Goal: Information Seeking & Learning: Learn about a topic

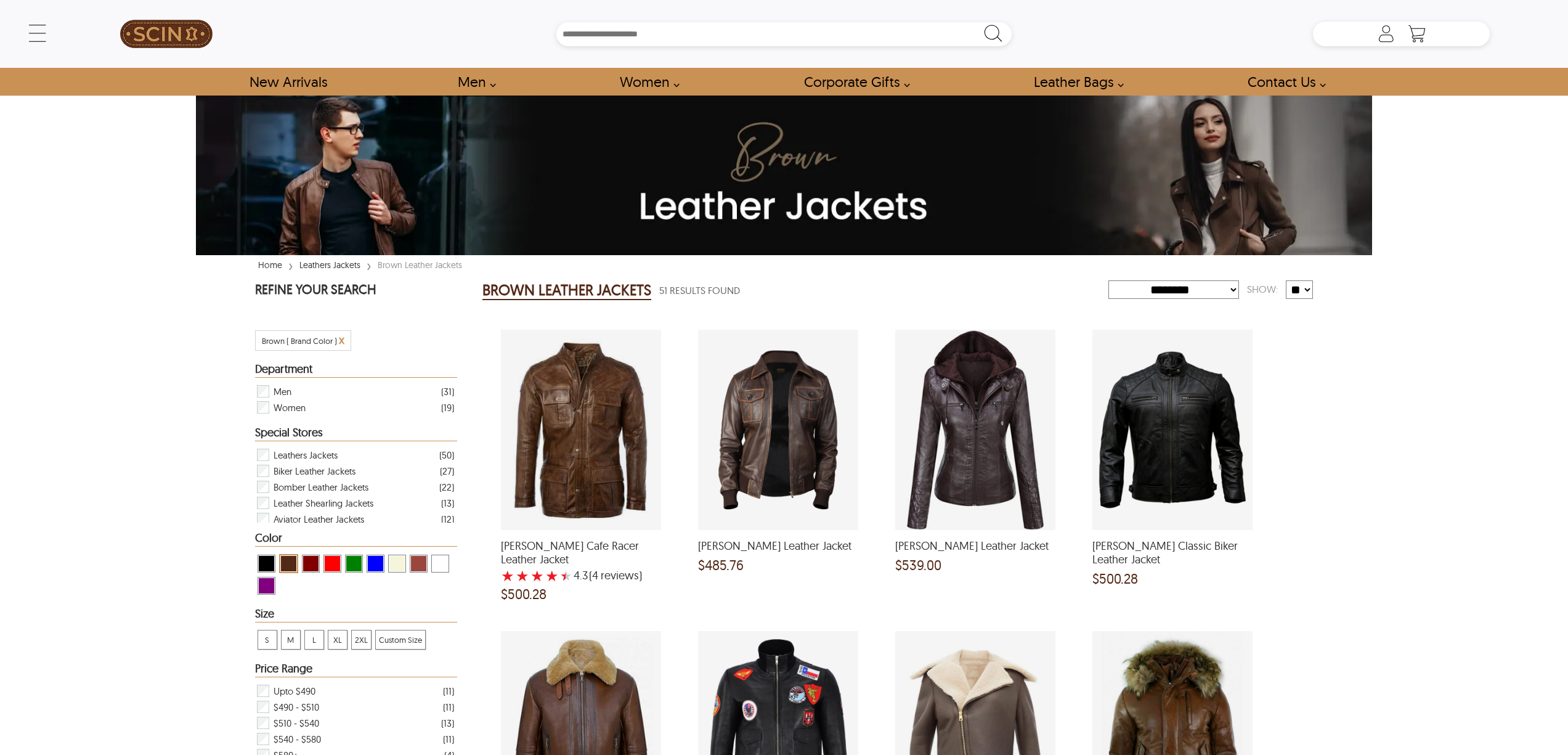
select select "********"
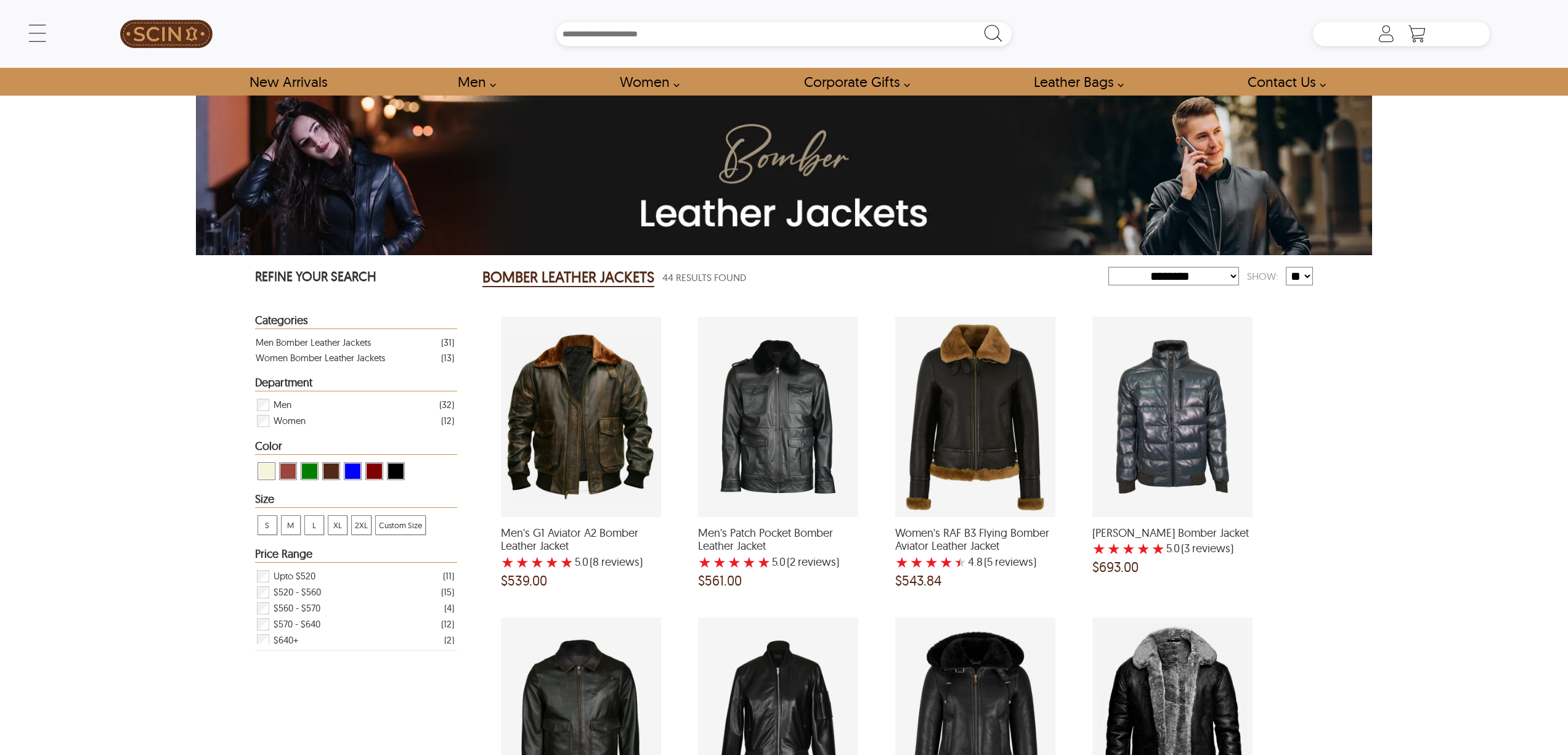
select select "********"
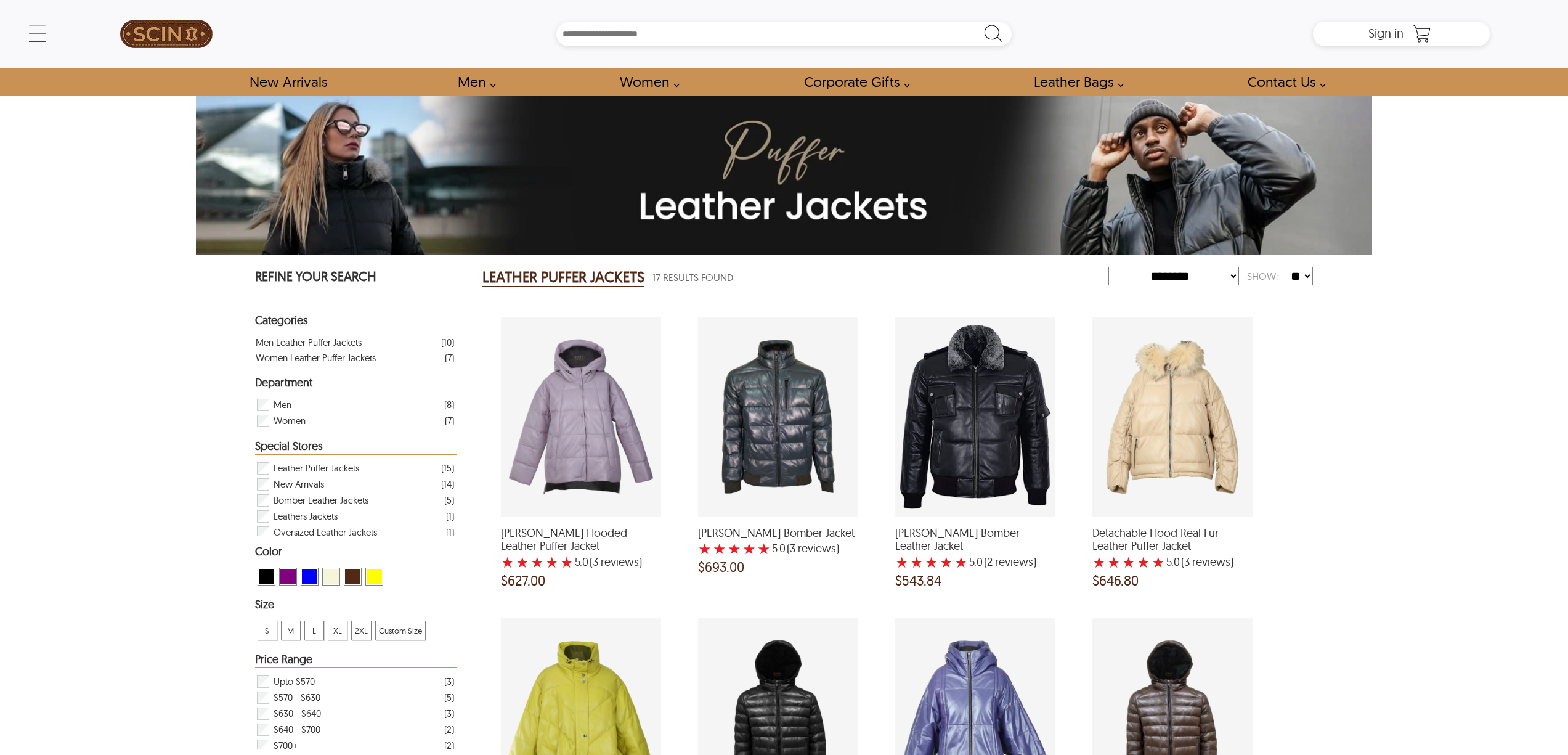
select select "********"
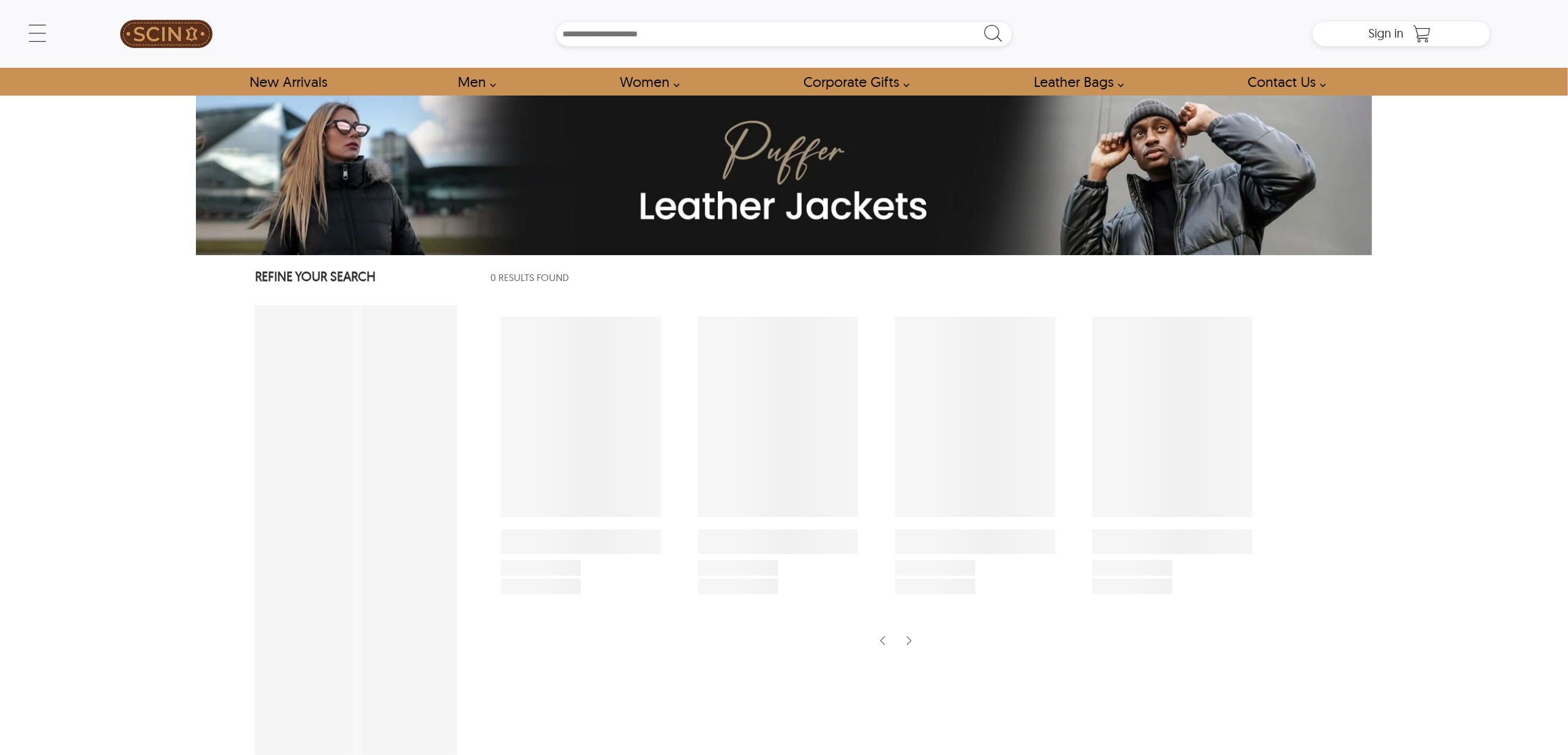
select select "********"
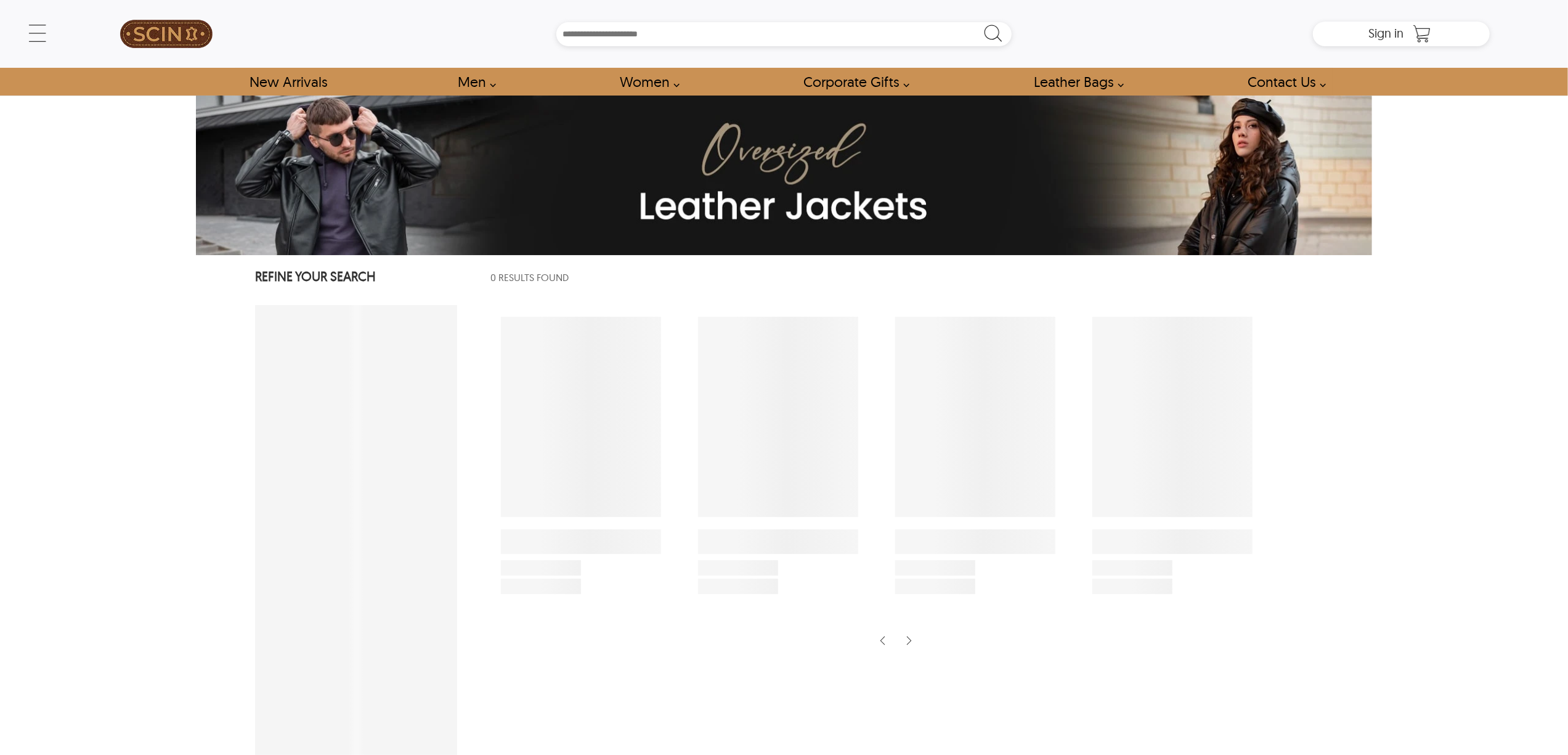
select select "********"
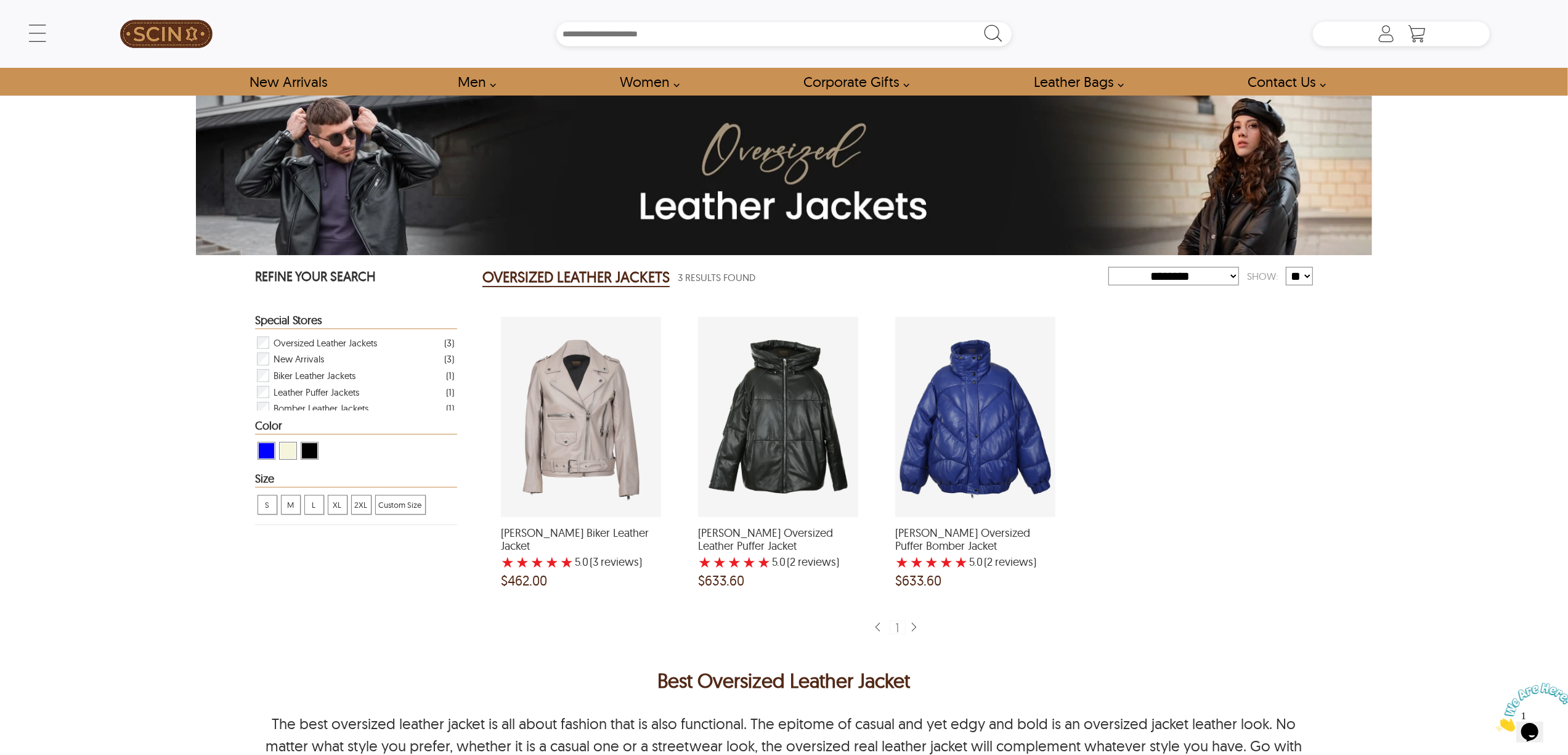
click at [1264, 374] on div "Nora Belted Biker Leather Jacket ★ ★ ★ ★ ★ 5.0 (3 reviews ) $462.00 Sasha Overs…" at bounding box center [898, 455] width 831 height 301
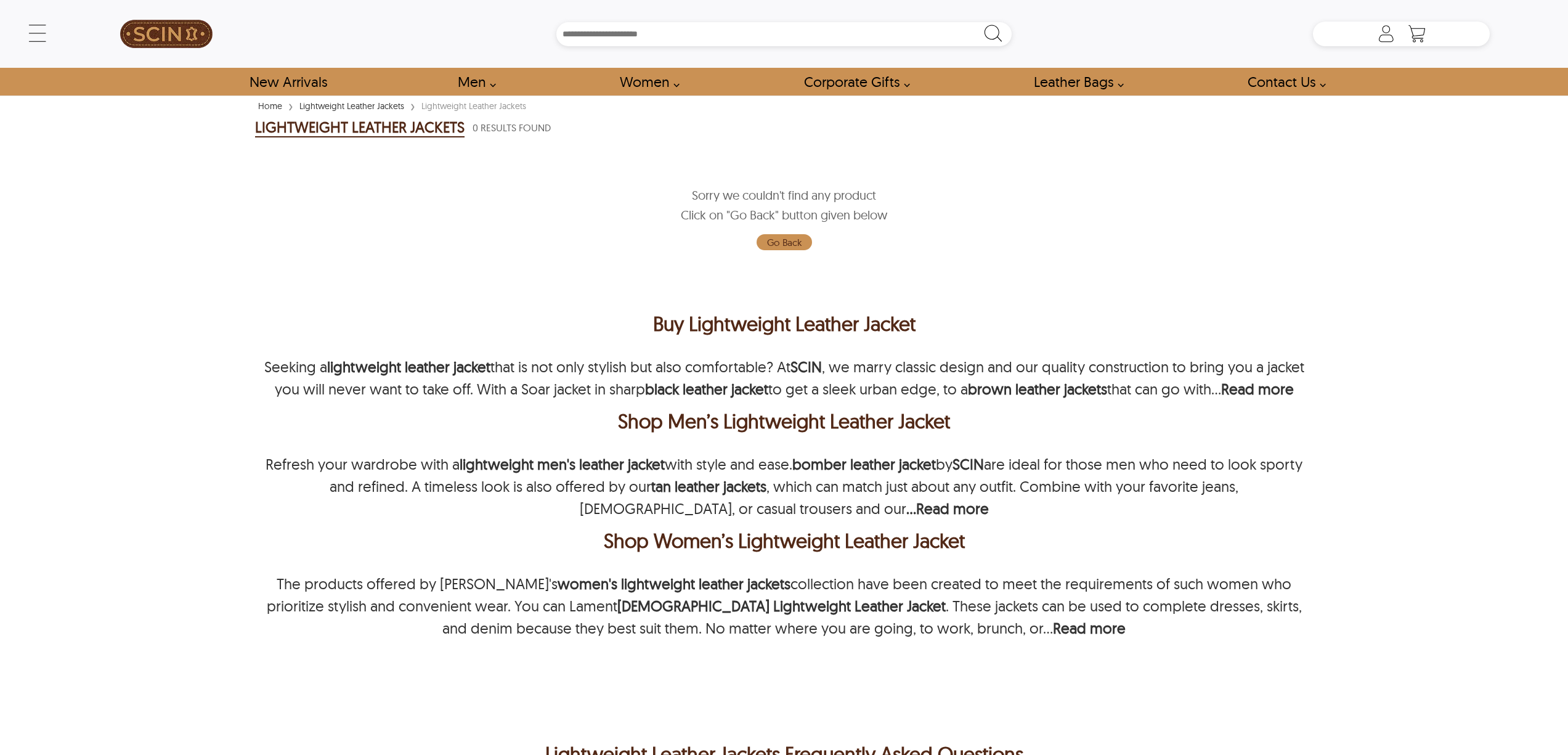
scroll to position [80, 0]
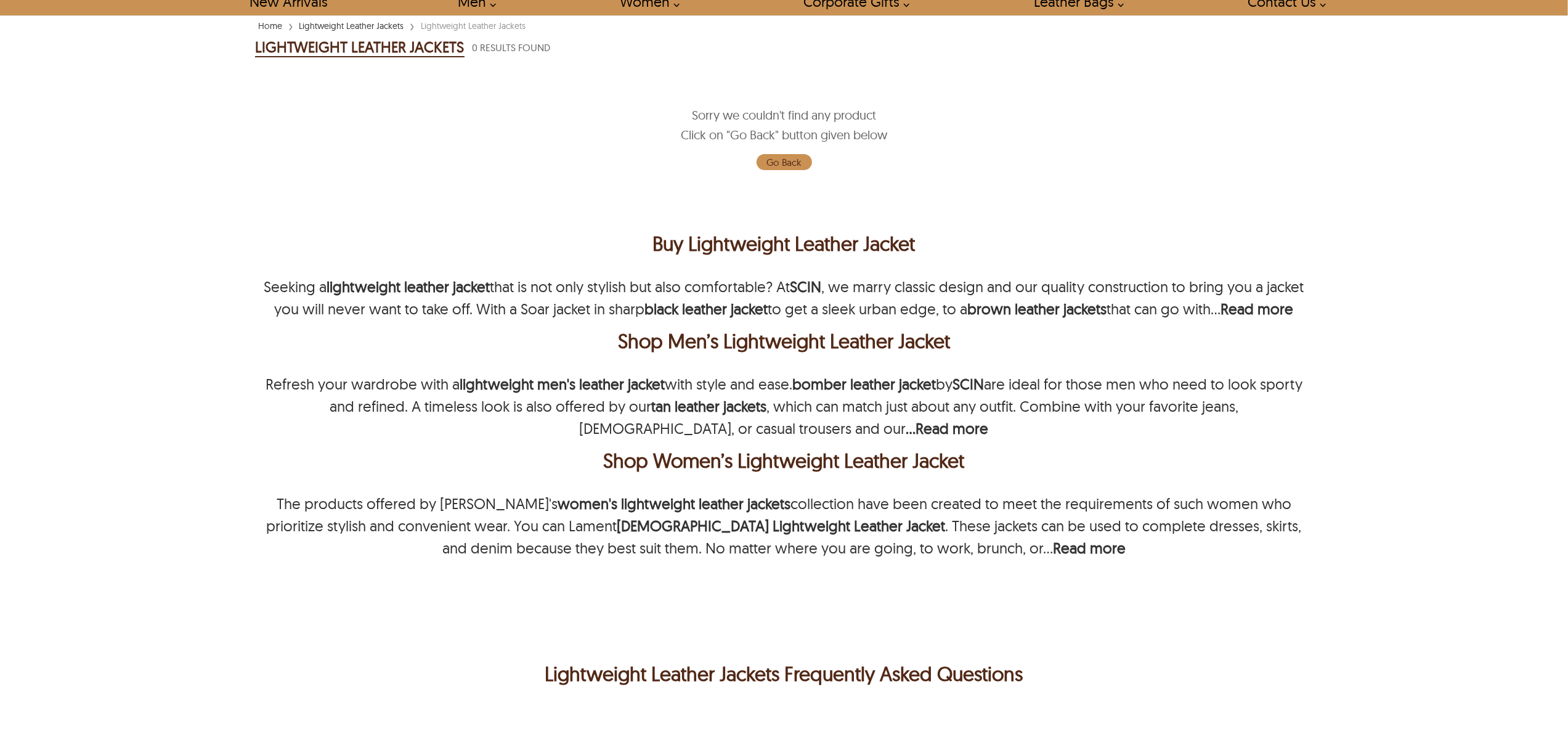
click at [1385, 353] on div "← Menu New Arrivals Men Leather Jackets Aviator Leather Jackets Bomber Leather …" at bounding box center [784, 298] width 1568 height 755
click at [1371, 326] on div "Home › Lightweight Leather Jackets › Lightweight Leather Jackets LIGHTWEIGHT LE…" at bounding box center [784, 591] width 1176 height 1145
click at [1435, 406] on div "← Menu New Arrivals Men Leather Jackets Aviator Leather Jackets Bomber Leather …" at bounding box center [784, 298] width 1568 height 755
click at [1261, 318] on div "Seeking a lightweight leather jacket that is not only stylish but also comforta…" at bounding box center [785, 297] width 1059 height 44
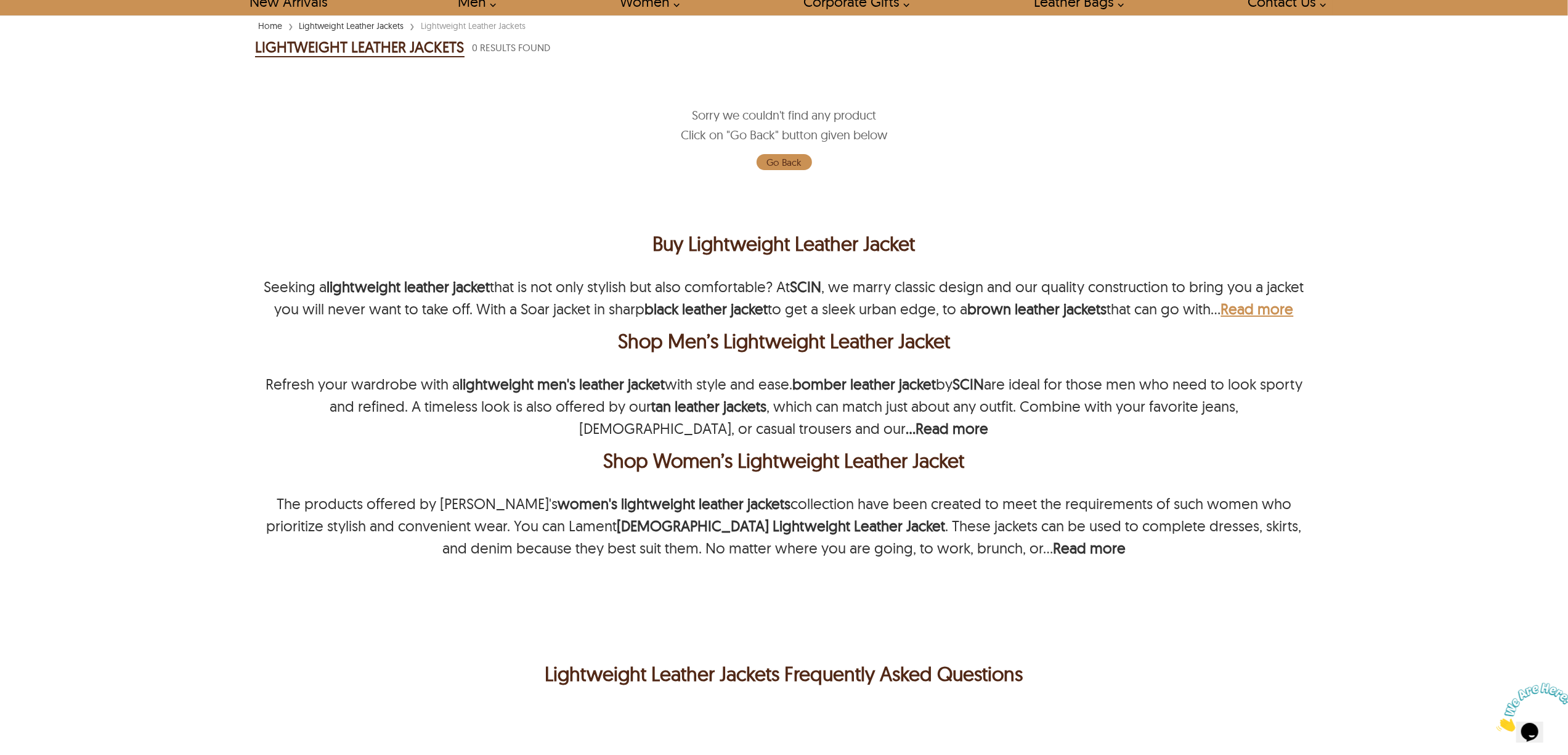
click at [1260, 306] on b "Read more" at bounding box center [1258, 309] width 73 height 19
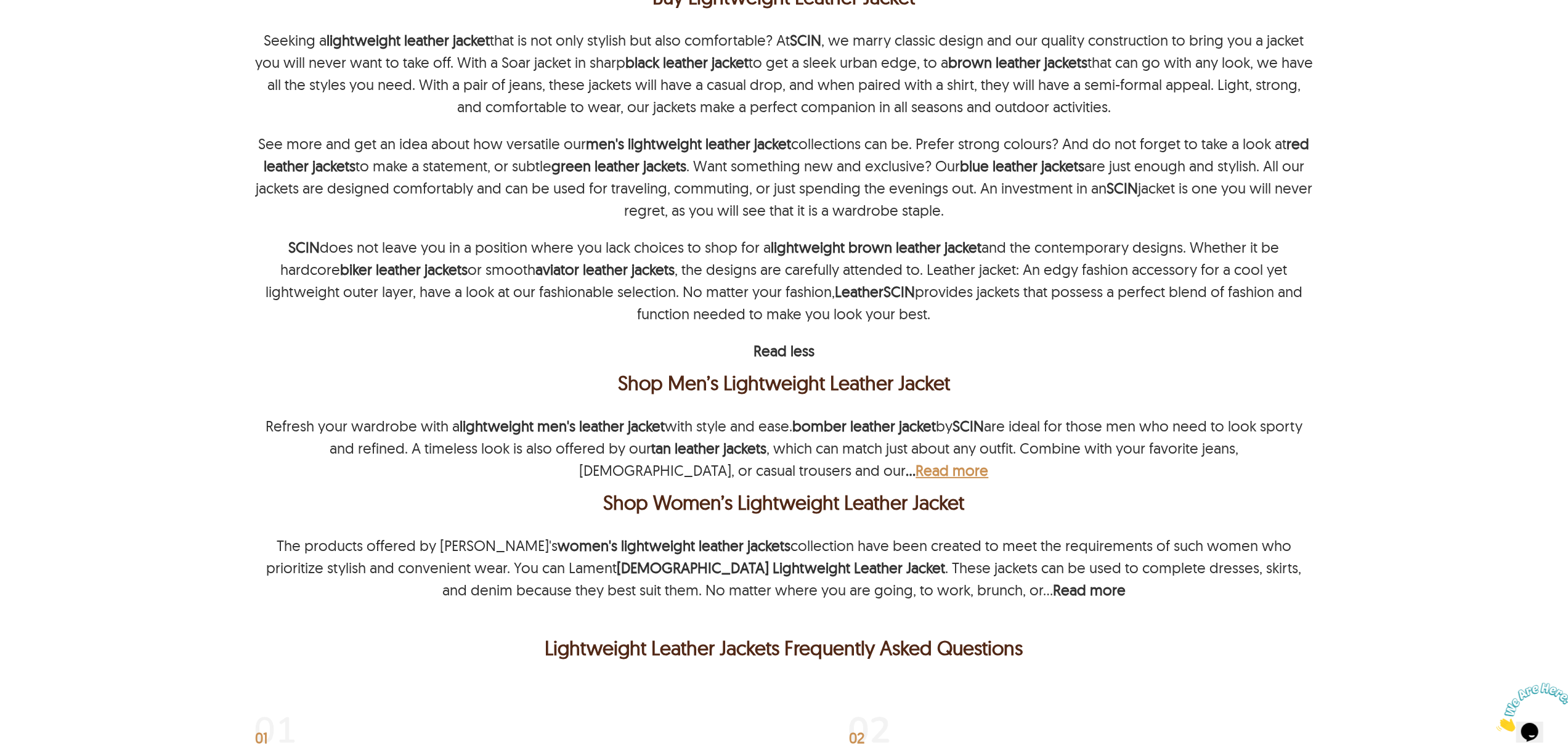
click at [916, 475] on b "Read more" at bounding box center [953, 470] width 73 height 19
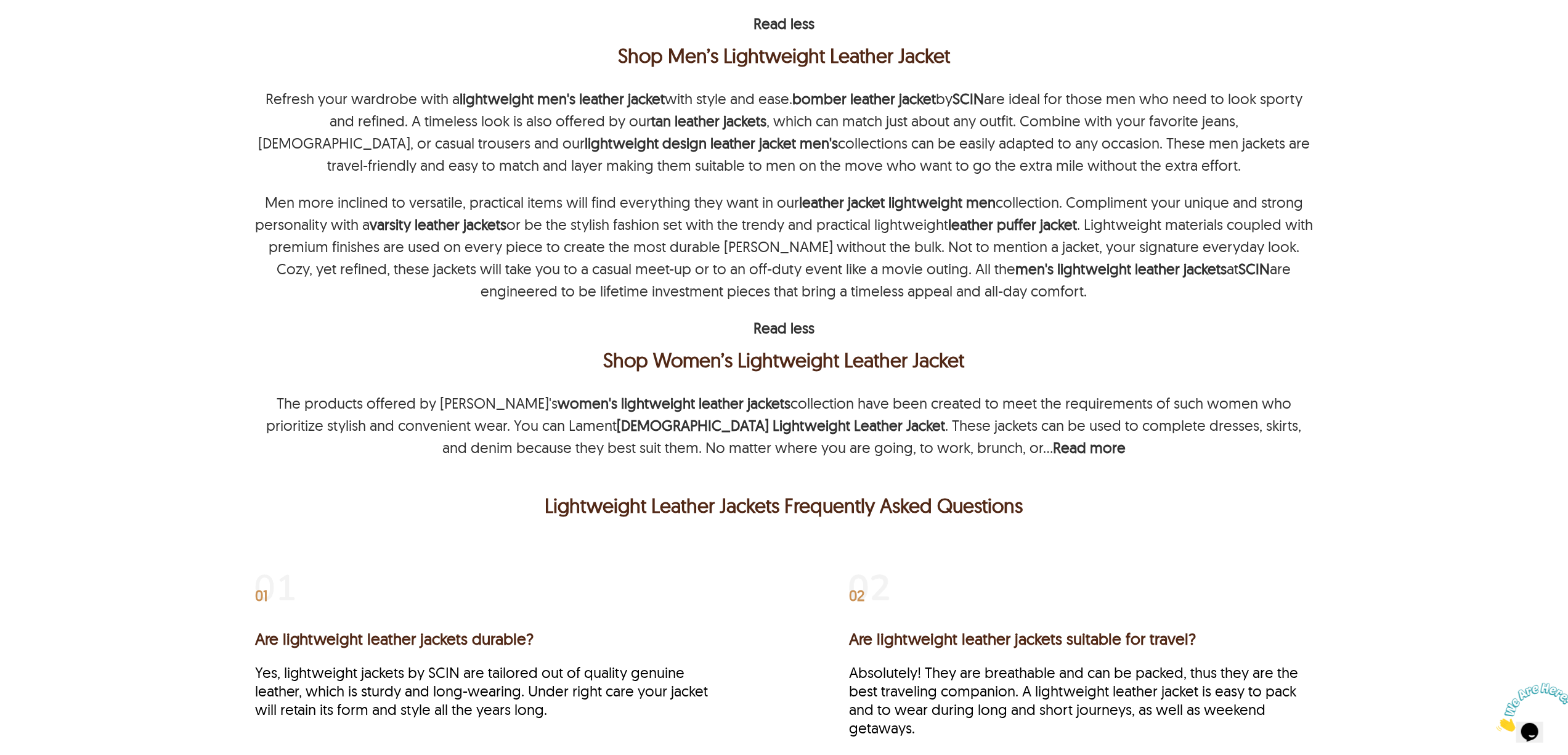
scroll to position [656, 0]
click at [1053, 451] on b "Read more" at bounding box center [1089, 445] width 73 height 19
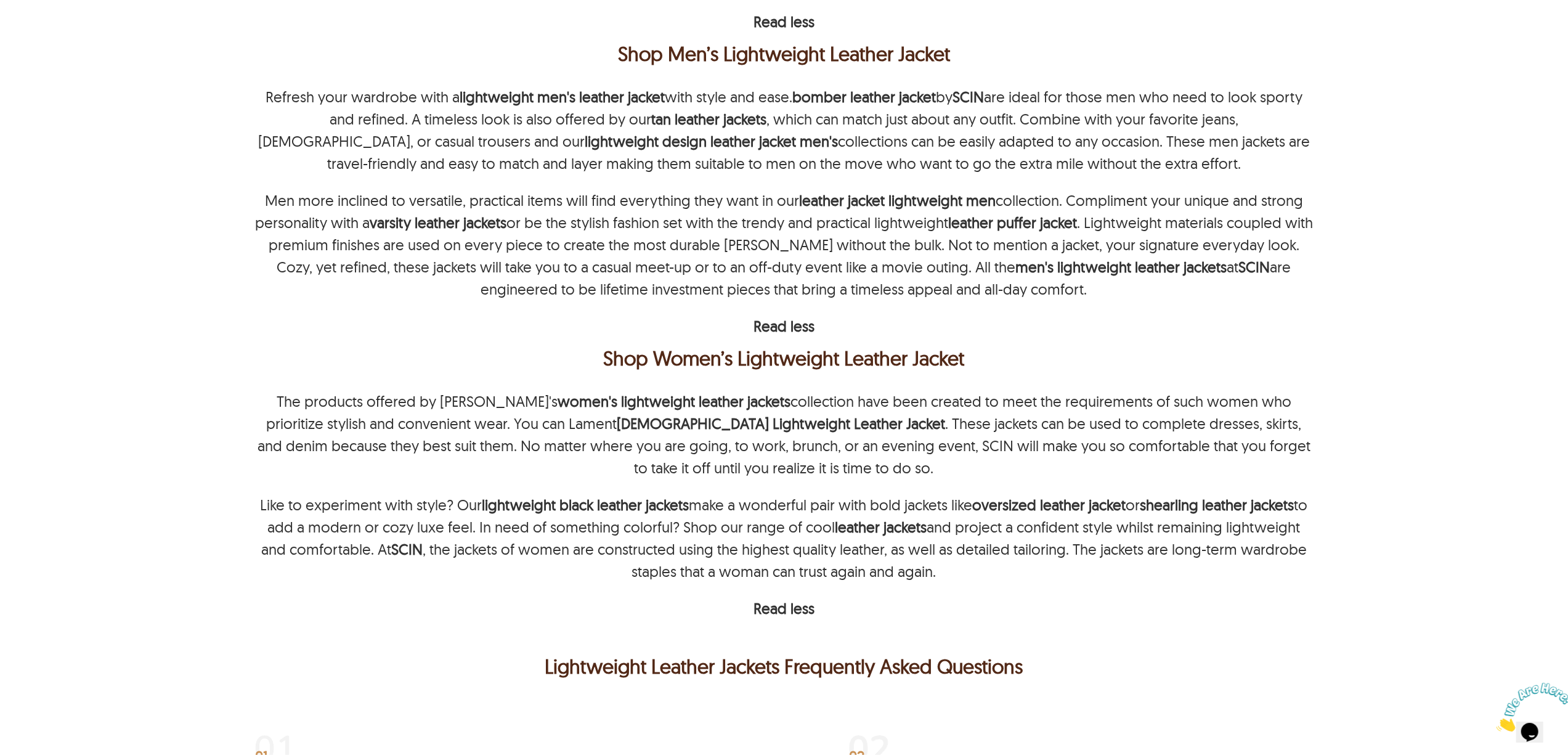
click at [1278, 362] on div "Shop Women’s Lightweight Leather Jacket" at bounding box center [784, 358] width 1052 height 29
click at [780, 446] on p "The products offered by SCIN's women's lightweight leather jackets collection h…" at bounding box center [785, 434] width 1059 height 89
copy p "SCIN"
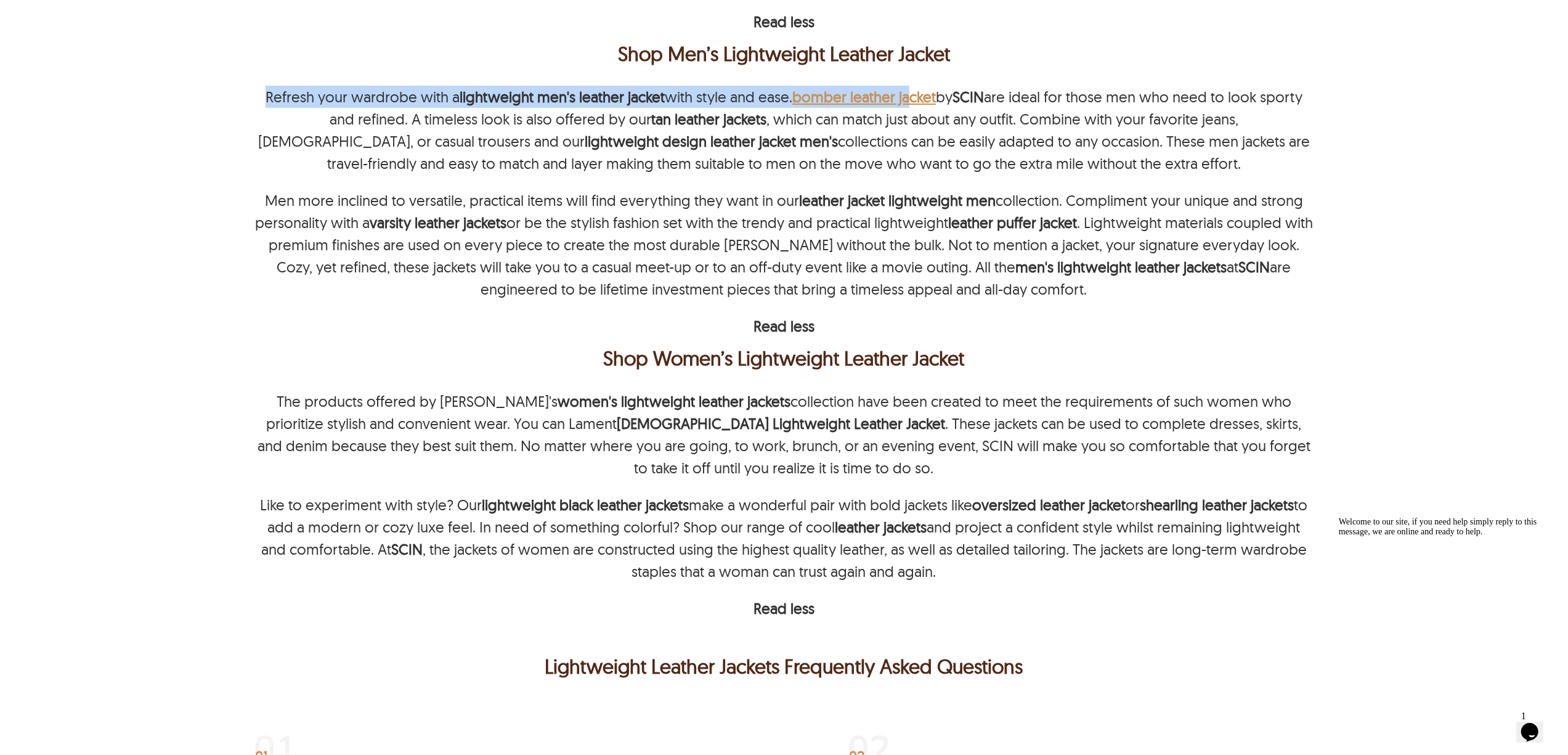
drag, startPoint x: 276, startPoint y: 97, endPoint x: 915, endPoint y: 101, distance: 639.0
click at [913, 101] on div "Home › Lightweight Leather Jackets › Lightweight Leather Jackets LIGHTWEIGHT LE…" at bounding box center [784, 300] width 1176 height 1713
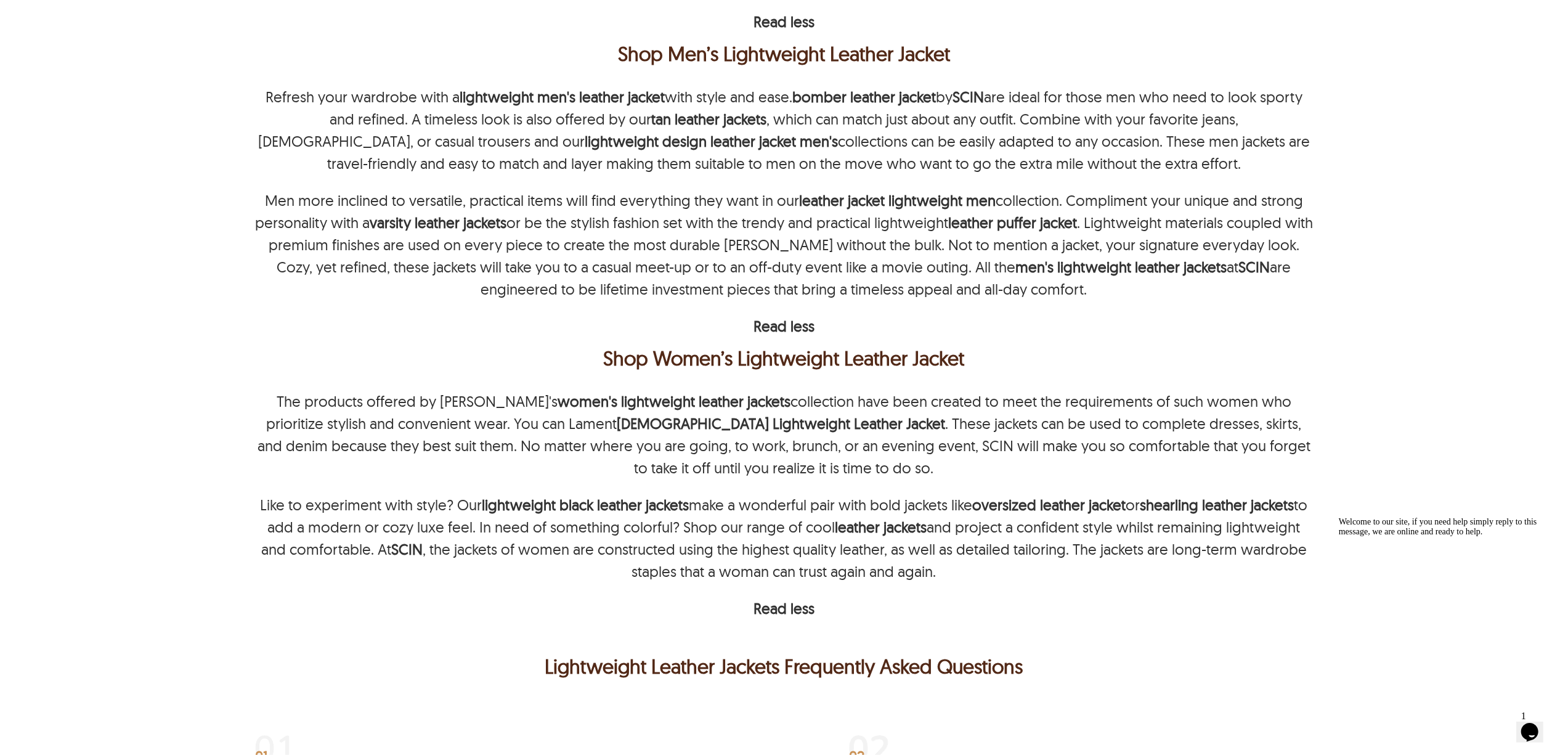
click at [1282, 104] on p "Refresh your wardrobe with a lightweight men's leather jacket with style and ea…" at bounding box center [785, 130] width 1059 height 89
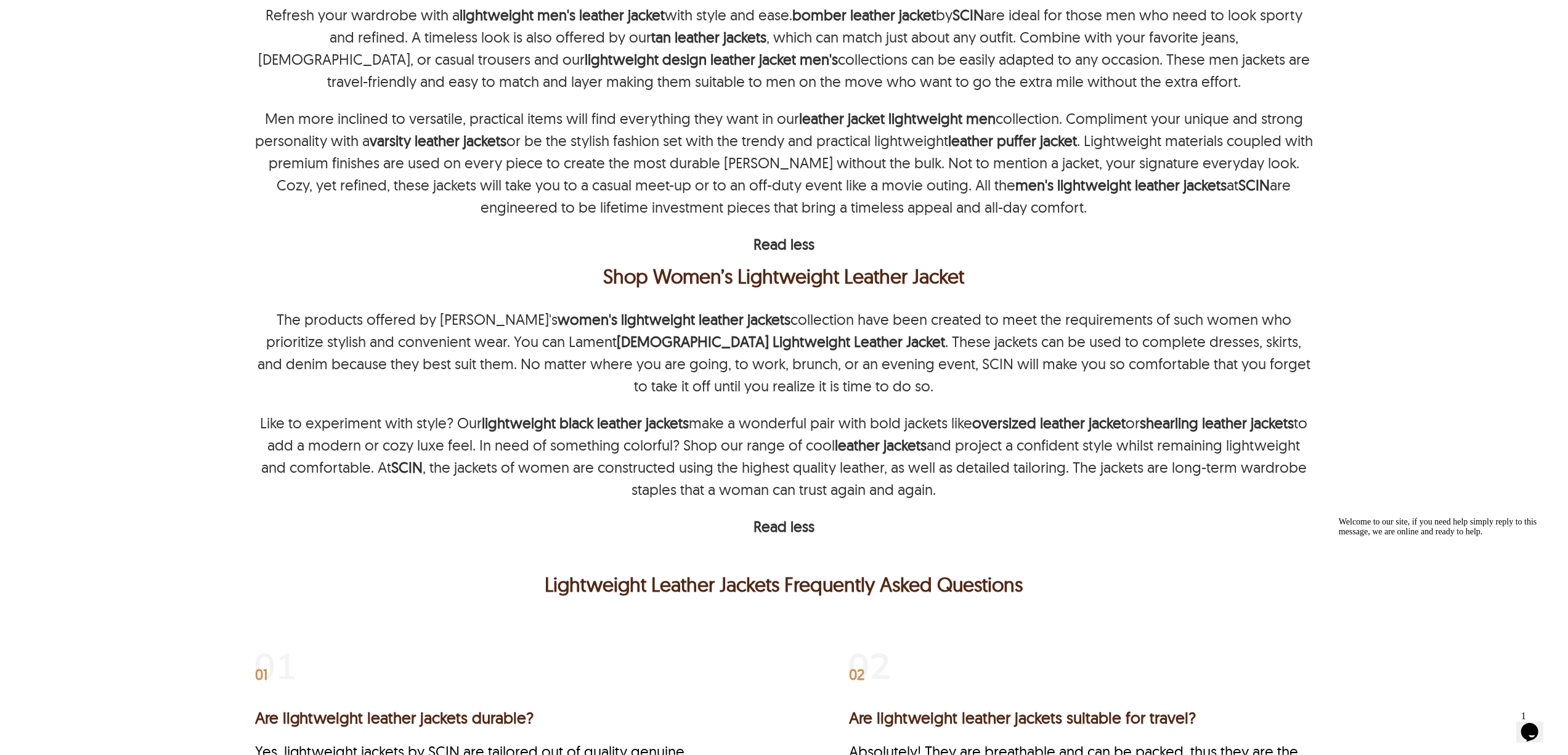
click at [420, 321] on p "The products offered by SCIN's women's lightweight leather jackets collection h…" at bounding box center [785, 353] width 1059 height 89
click at [428, 321] on p "The products offered by SCIN's women's lightweight leather jackets collection h…" at bounding box center [785, 353] width 1059 height 89
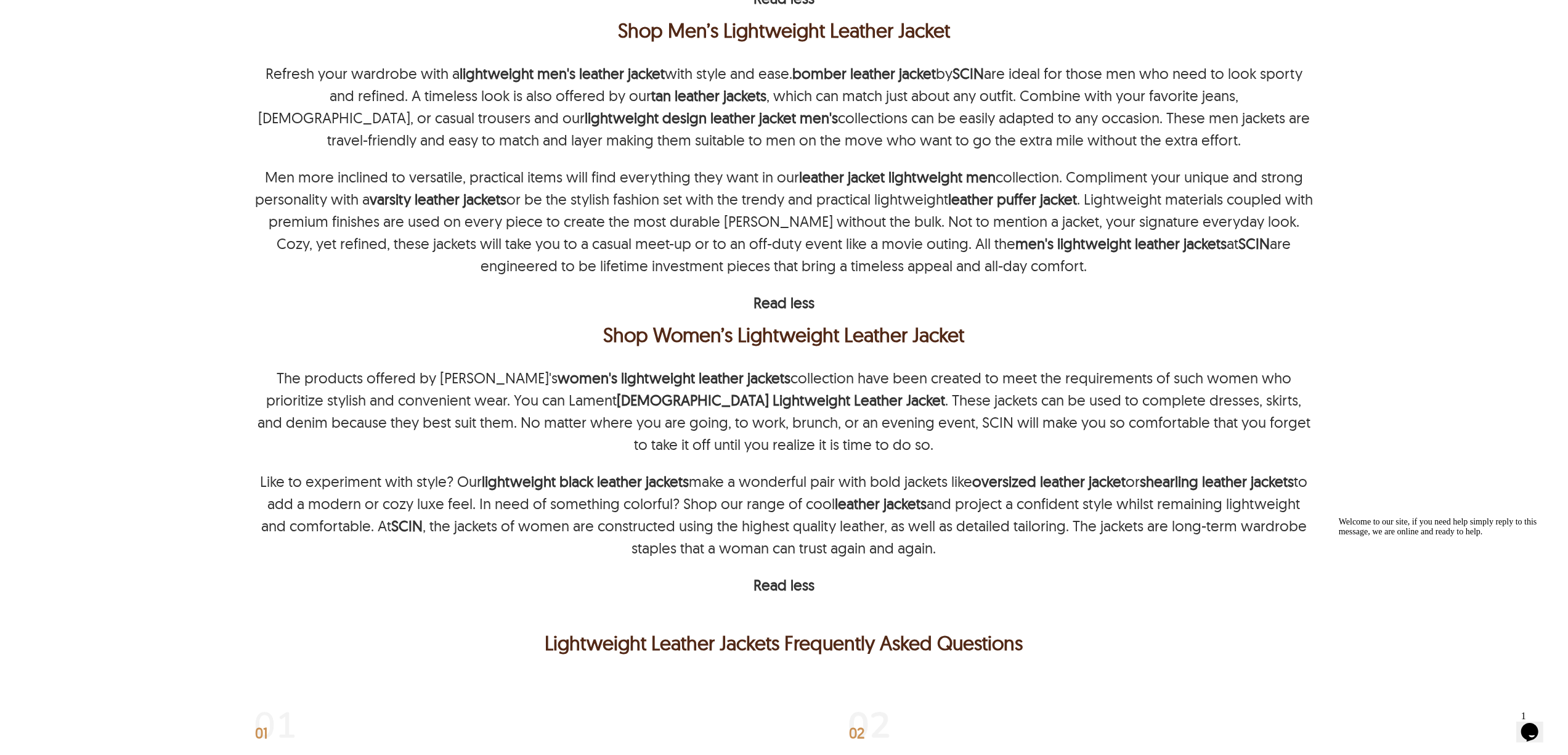
scroll to position [844, 0]
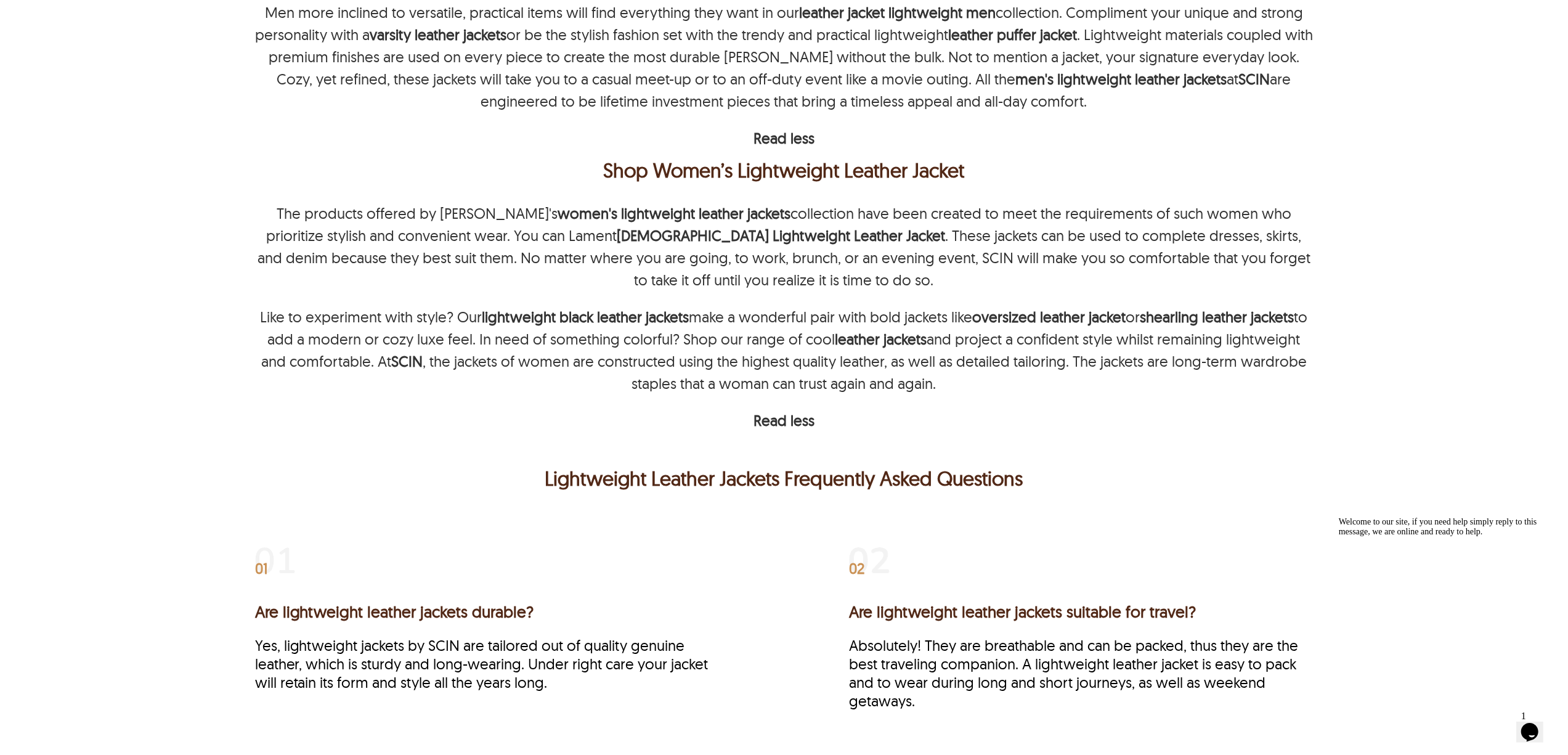
click at [436, 210] on p "The products offered by SCIN's women's lightweight leather jackets collection h…" at bounding box center [785, 247] width 1059 height 89
copy p "SCIN's"
click at [781, 257] on p "The products offered by SCIN's women's lightweight leather jackets collection h…" at bounding box center [785, 247] width 1059 height 89
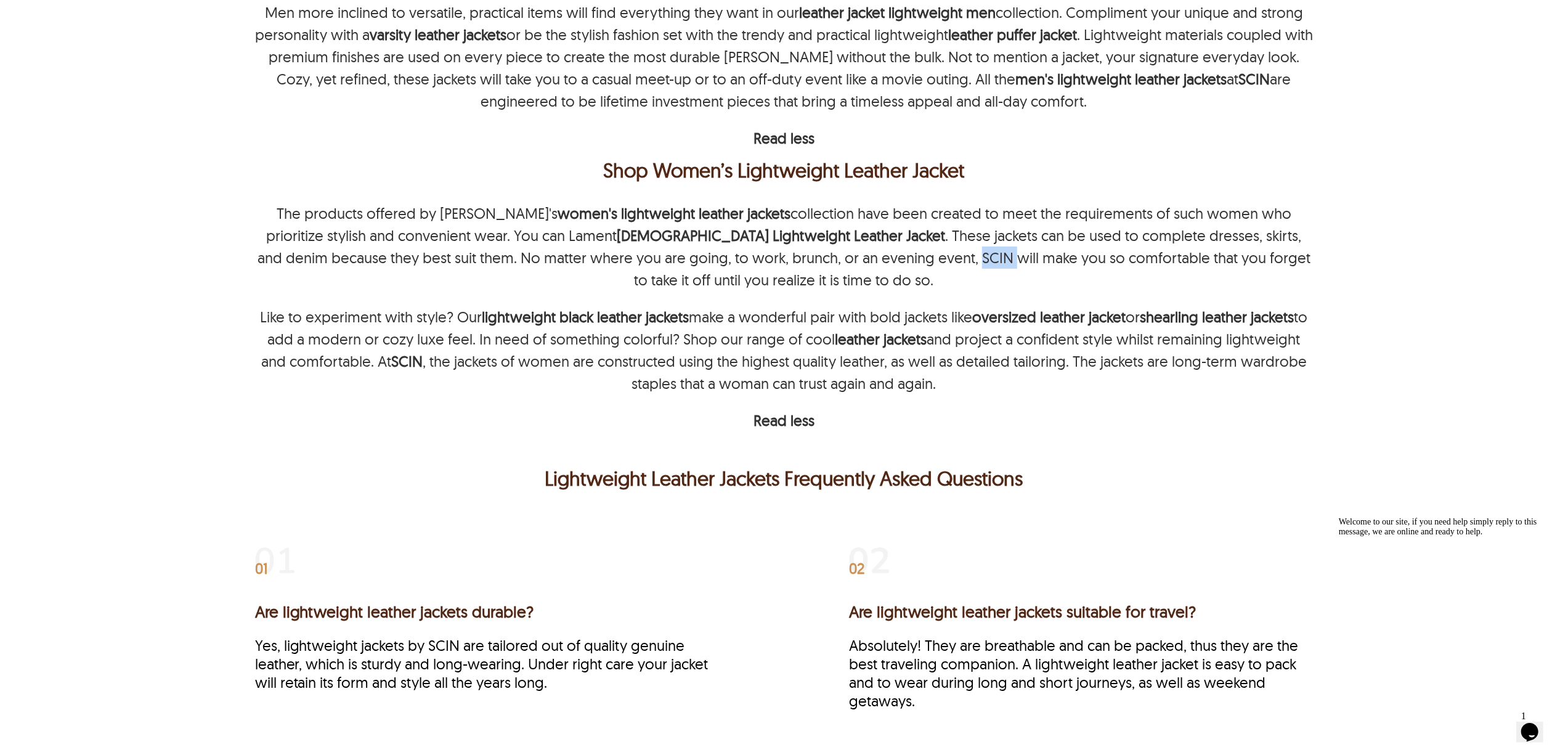
copy p "SCIN"
click at [1367, 491] on div "Lightweight Leather Jackets Frequently Asked Questions 01 Are lightweight leath…" at bounding box center [784, 715] width 1176 height 504
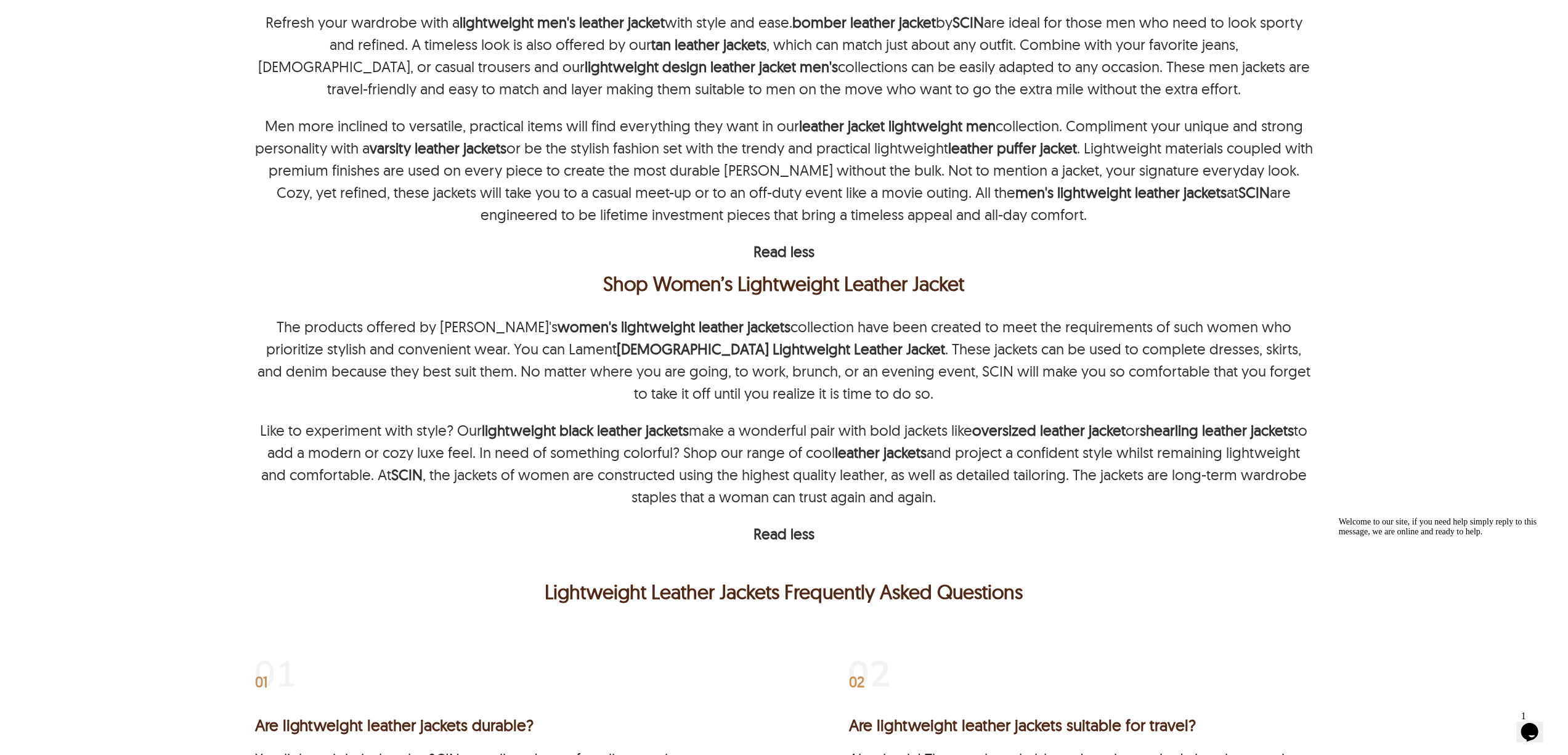
scroll to position [597, 0]
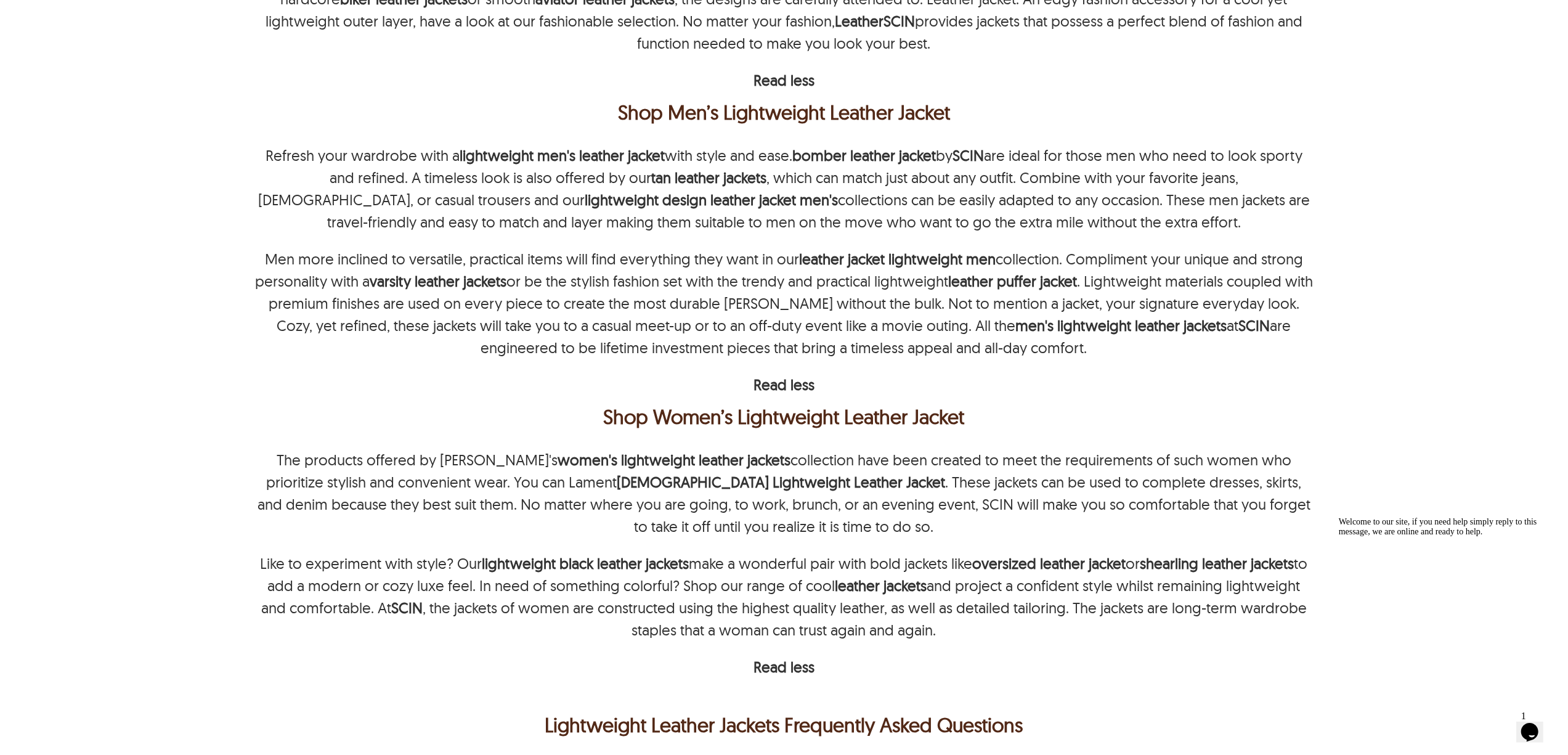
click at [1253, 303] on p "Men more inclined to versatile, practical items will find everything they want …" at bounding box center [785, 303] width 1059 height 111
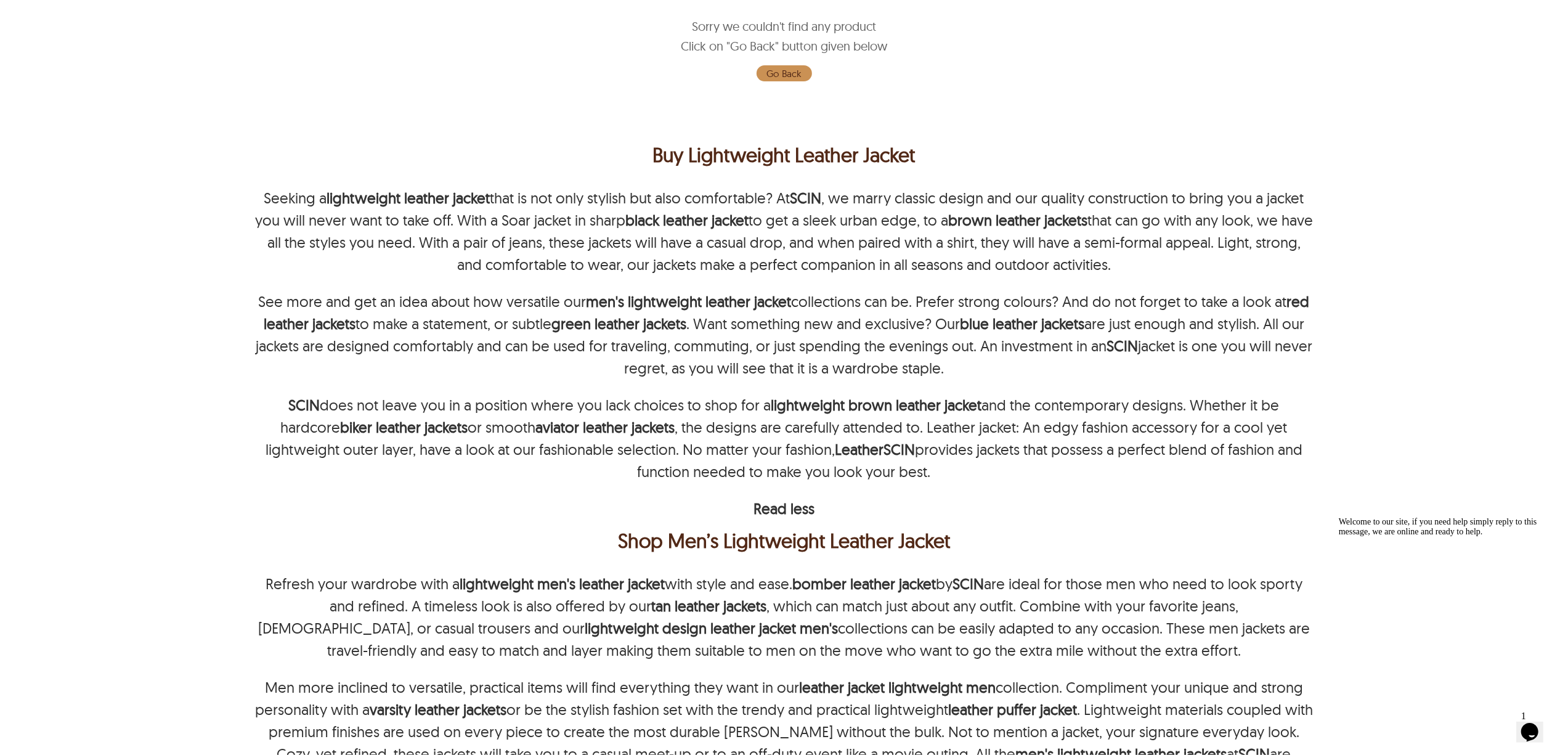
scroll to position [186, 0]
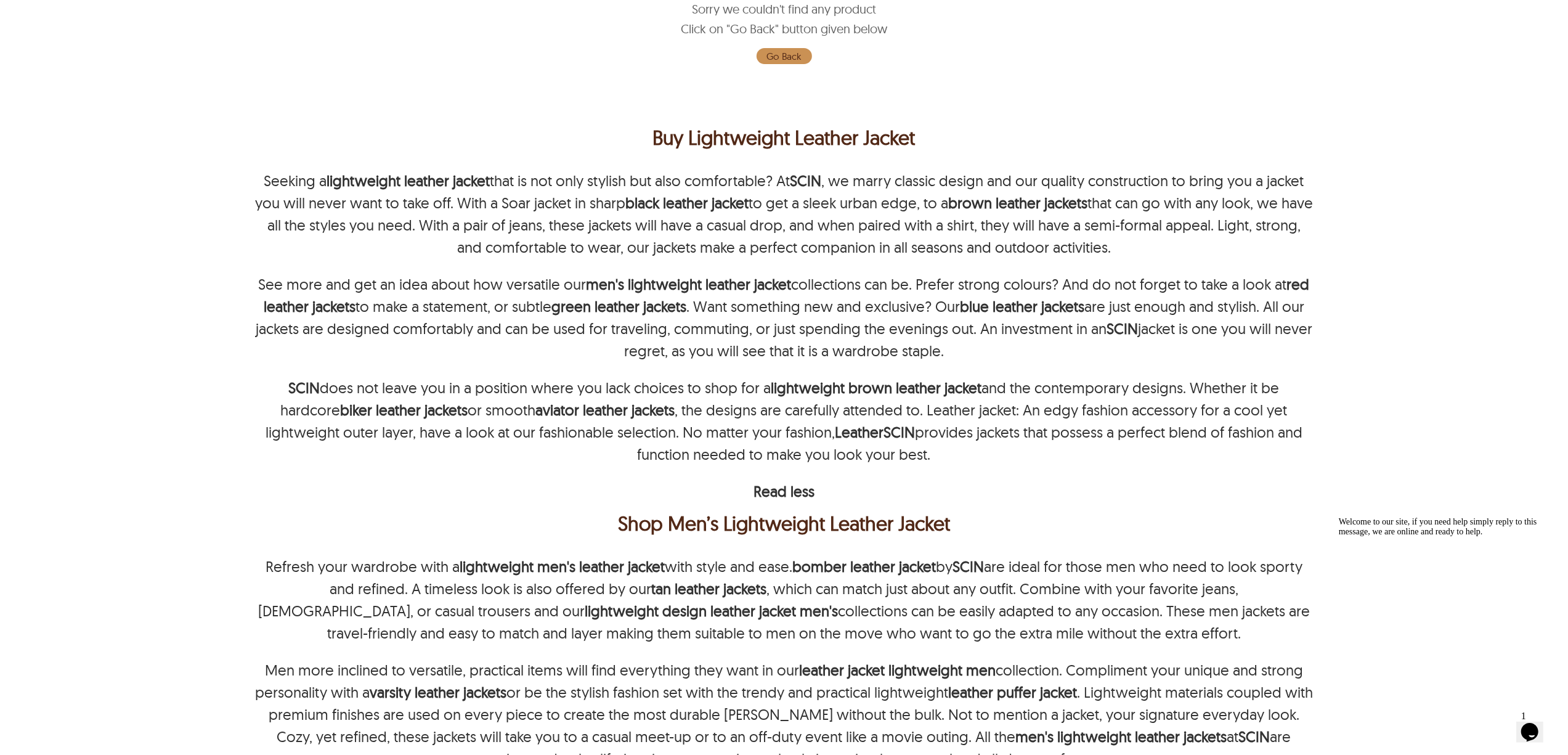
click at [1260, 270] on div "Seeking a lightweight leather jacket that is not only stylish but also comforta…" at bounding box center [785, 317] width 1059 height 296
click at [1447, 261] on div "← Menu New Arrivals Men Leather Jackets Aviator Leather Jackets Bomber Leather …" at bounding box center [784, 192] width 1568 height 755
click at [1331, 222] on div "Home › Lightweight Leather Jackets › Lightweight Leather Jackets LIGHTWEIGHT LE…" at bounding box center [784, 769] width 1176 height 1713
click at [1273, 347] on p "See more and get an idea about how versatile our men's lightweight leather jack…" at bounding box center [785, 317] width 1059 height 89
click at [1428, 408] on div "← Menu New Arrivals Men Leather Jackets Aviator Leather Jackets Bomber Leather …" at bounding box center [784, 192] width 1568 height 755
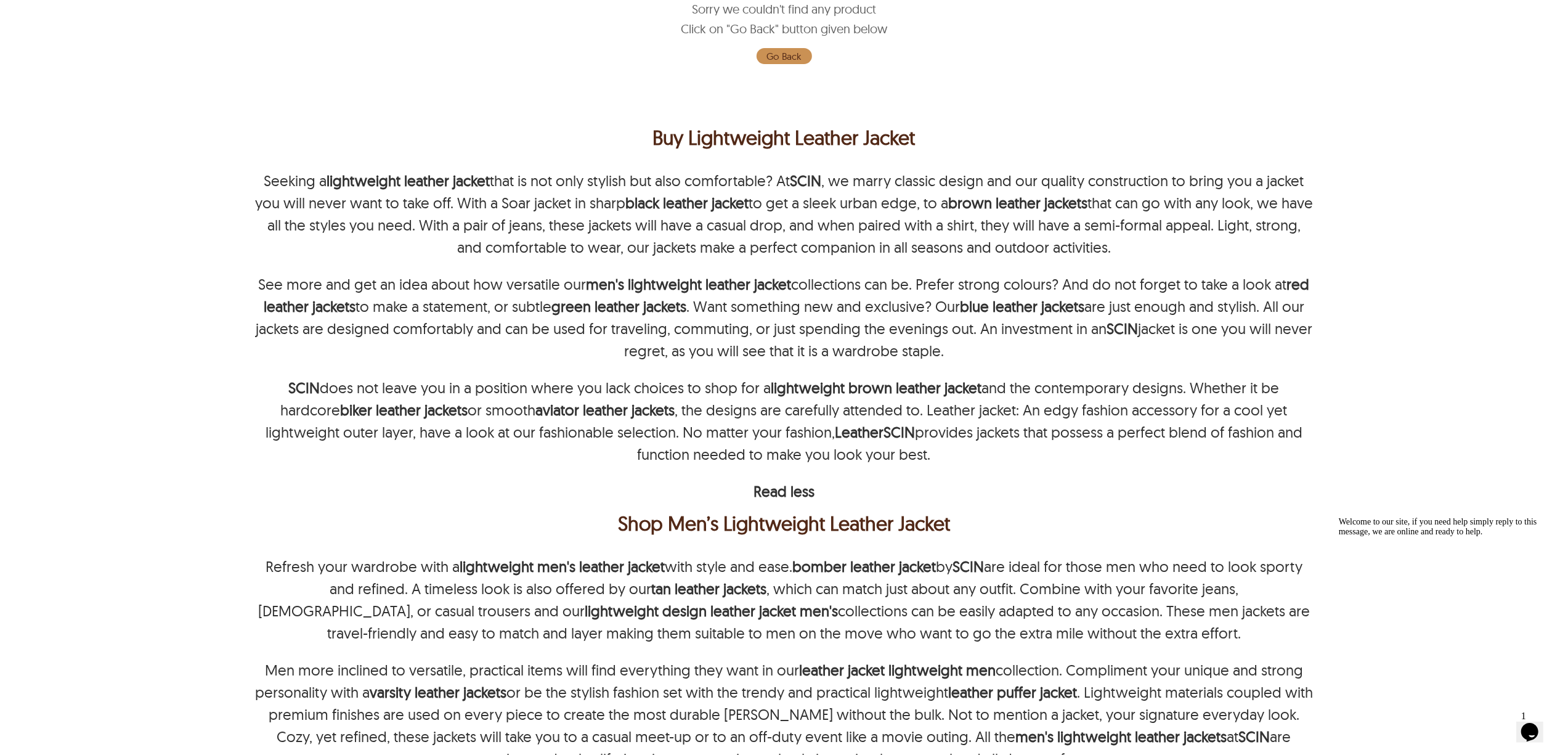
click at [1418, 388] on div "← Menu New Arrivals Men Leather Jackets Aviator Leather Jackets Bomber Leather …" at bounding box center [784, 192] width 1568 height 755
click at [1391, 390] on div "← Menu New Arrivals Men Leather Jackets Aviator Leather Jackets Bomber Leather …" at bounding box center [784, 192] width 1568 height 755
click at [1267, 415] on p "SCIN does not leave you in a position where you lack choices to shop for a ligh…" at bounding box center [785, 421] width 1059 height 89
click at [1385, 431] on div "← Menu New Arrivals Men Leather Jackets Aviator Leather Jackets Bomber Leather …" at bounding box center [784, 192] width 1568 height 755
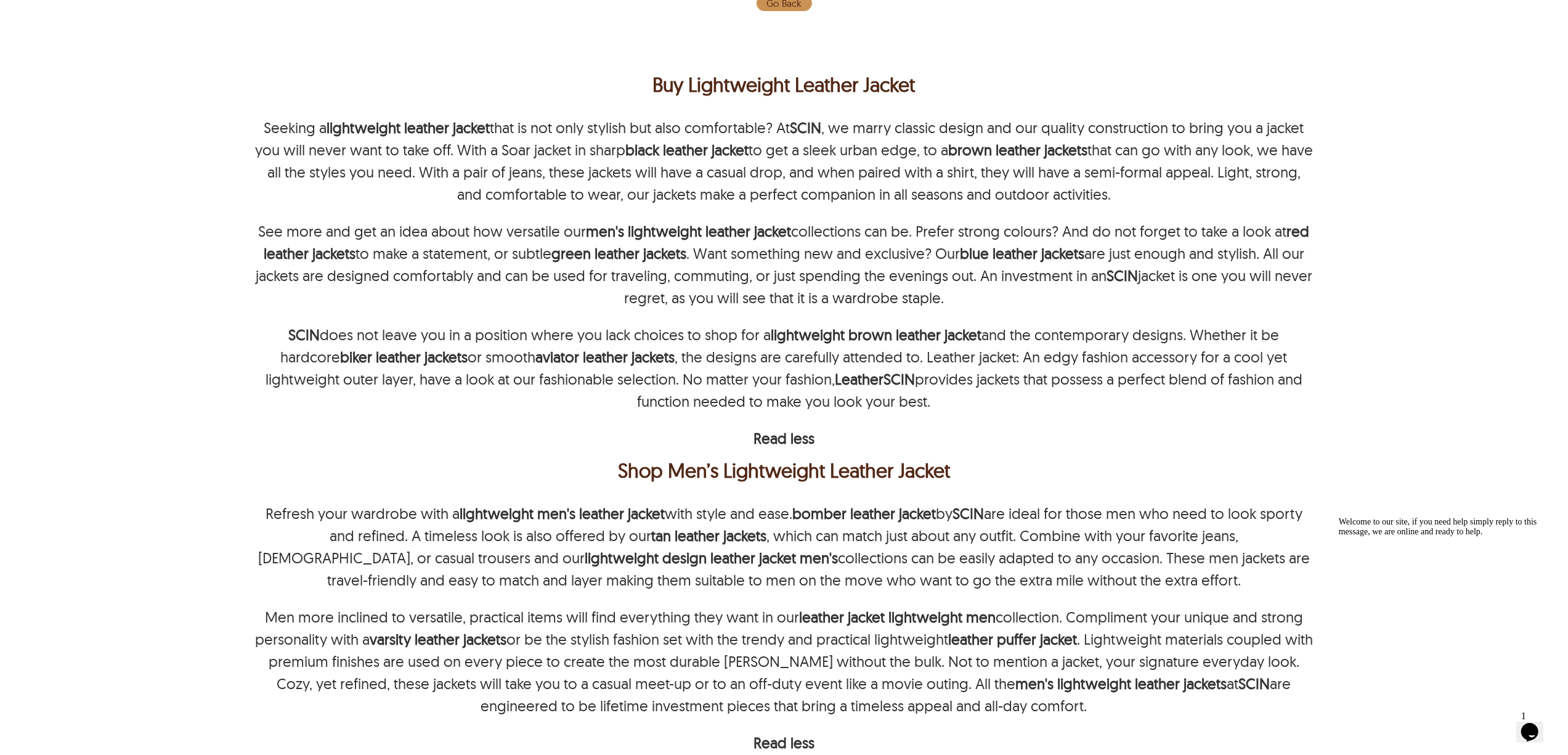
scroll to position [269, 0]
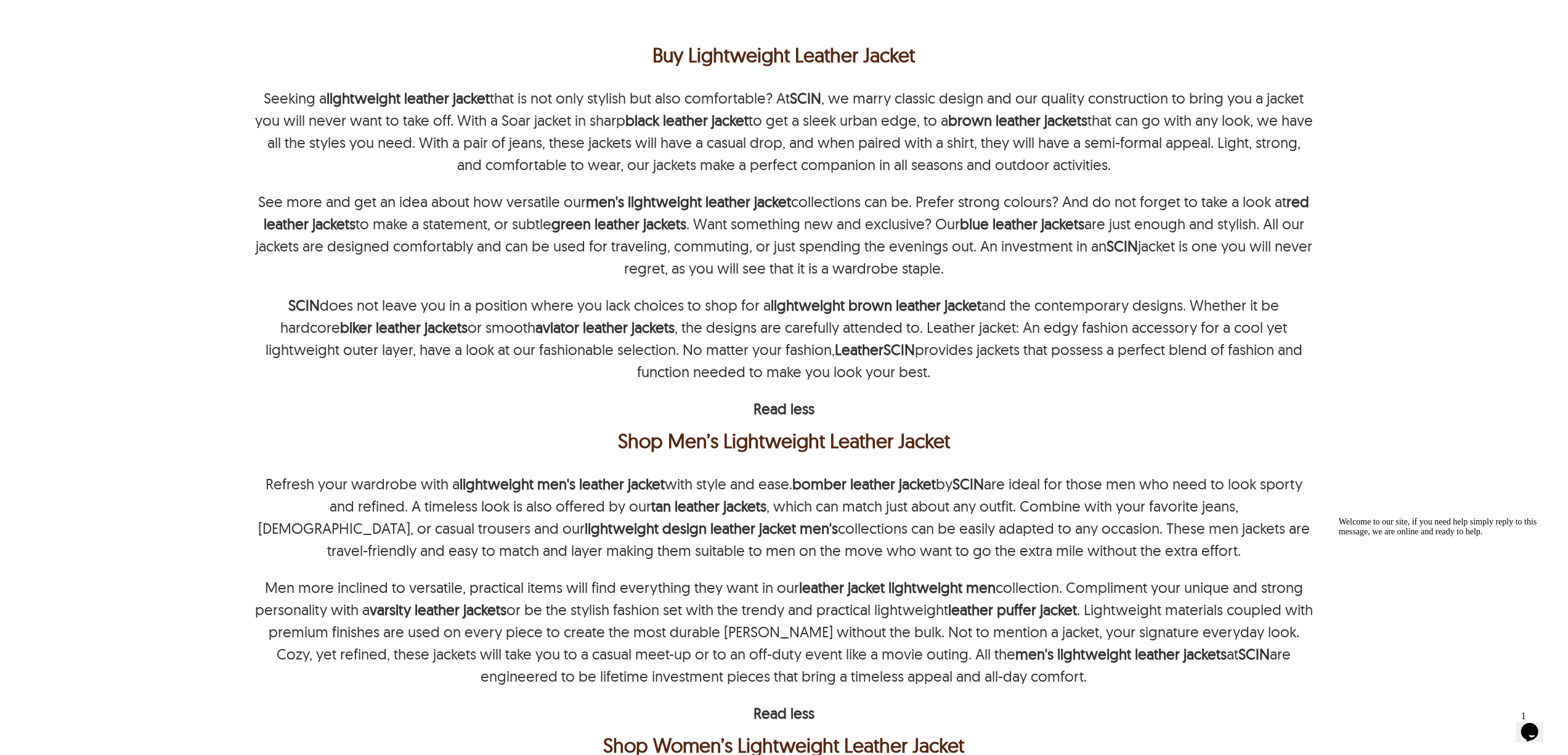
click at [1301, 326] on p "SCIN does not leave you in a position where you lack choices to shop for a ligh…" at bounding box center [785, 338] width 1059 height 89
click at [1388, 347] on div "← Menu New Arrivals Men Leather Jackets Aviator Leather Jackets Bomber Leather …" at bounding box center [784, 109] width 1568 height 755
click at [1472, 340] on div "← Menu New Arrivals Men Leather Jackets Aviator Leather Jackets Bomber Leather …" at bounding box center [784, 109] width 1568 height 755
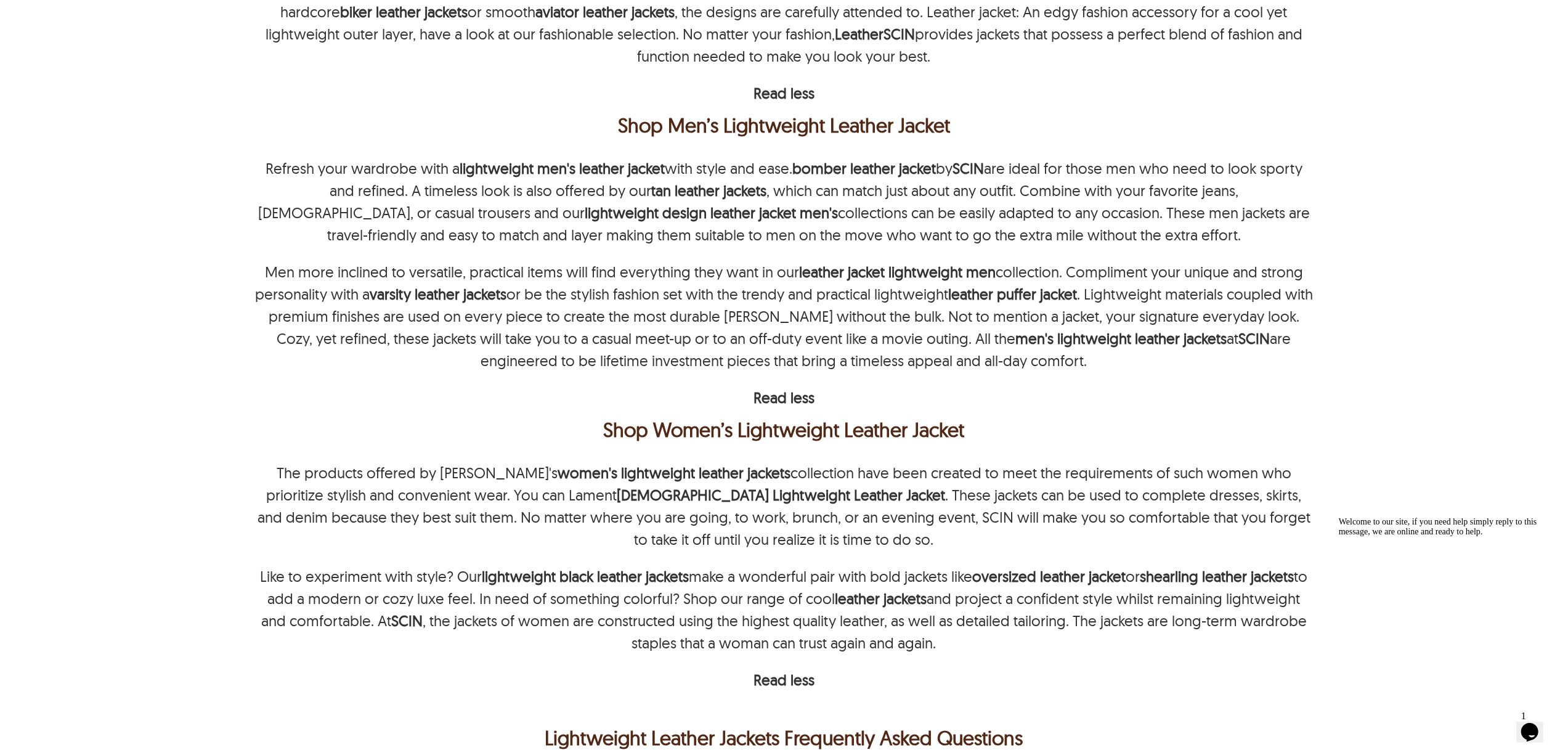
scroll to position [597, 0]
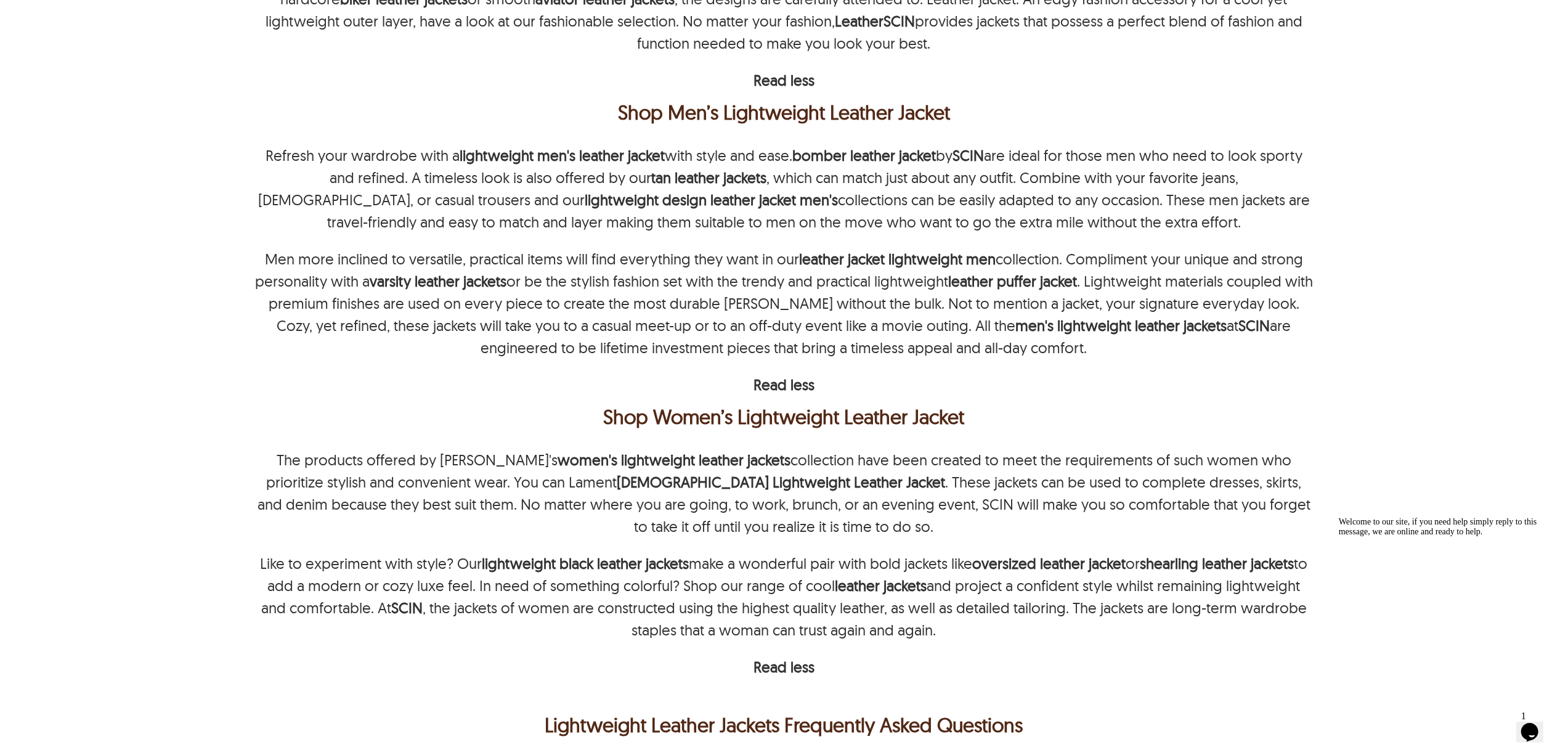
click at [1336, 335] on div "Home › Lightweight Leather Jackets › Lightweight Leather Jackets LIGHTWEIGHT LE…" at bounding box center [784, 358] width 1176 height 1713
click at [1366, 355] on div "Home › Lightweight Leather Jackets › Lightweight Leather Jackets LIGHTWEIGHT LE…" at bounding box center [784, 358] width 1176 height 1713
click at [1316, 380] on div "Home › Lightweight Leather Jackets › Lightweight Leather Jackets LIGHTWEIGHT LE…" at bounding box center [784, 358] width 1176 height 1713
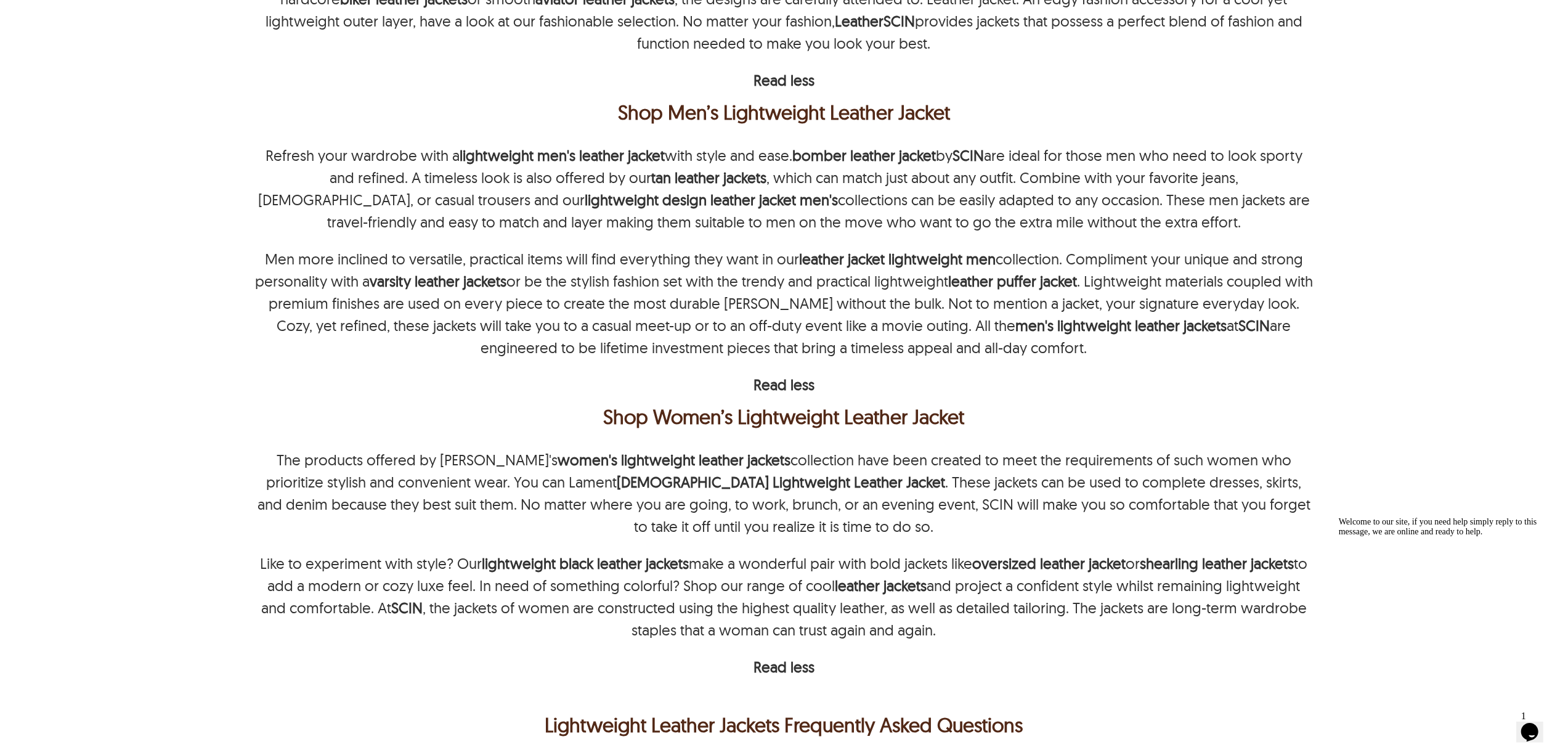
click at [1361, 447] on div "Home › Lightweight Leather Jackets › Lightweight Leather Jackets LIGHTWEIGHT LE…" at bounding box center [784, 358] width 1176 height 1713
click at [1292, 445] on div "Buy Lightweight Leather Jacket Seeking a lightweight leather jacket that is not…" at bounding box center [785, 192] width 1059 height 973
click at [1314, 336] on div "Home › Lightweight Leather Jackets › Lightweight Leather Jackets LIGHTWEIGHT LE…" at bounding box center [784, 358] width 1176 height 1713
click at [1361, 396] on div "Home › Lightweight Leather Jackets › Lightweight Leather Jackets LIGHTWEIGHT LE…" at bounding box center [784, 358] width 1176 height 1713
click at [1235, 416] on div "Shop Women’s Lightweight Leather Jacket" at bounding box center [784, 416] width 1052 height 29
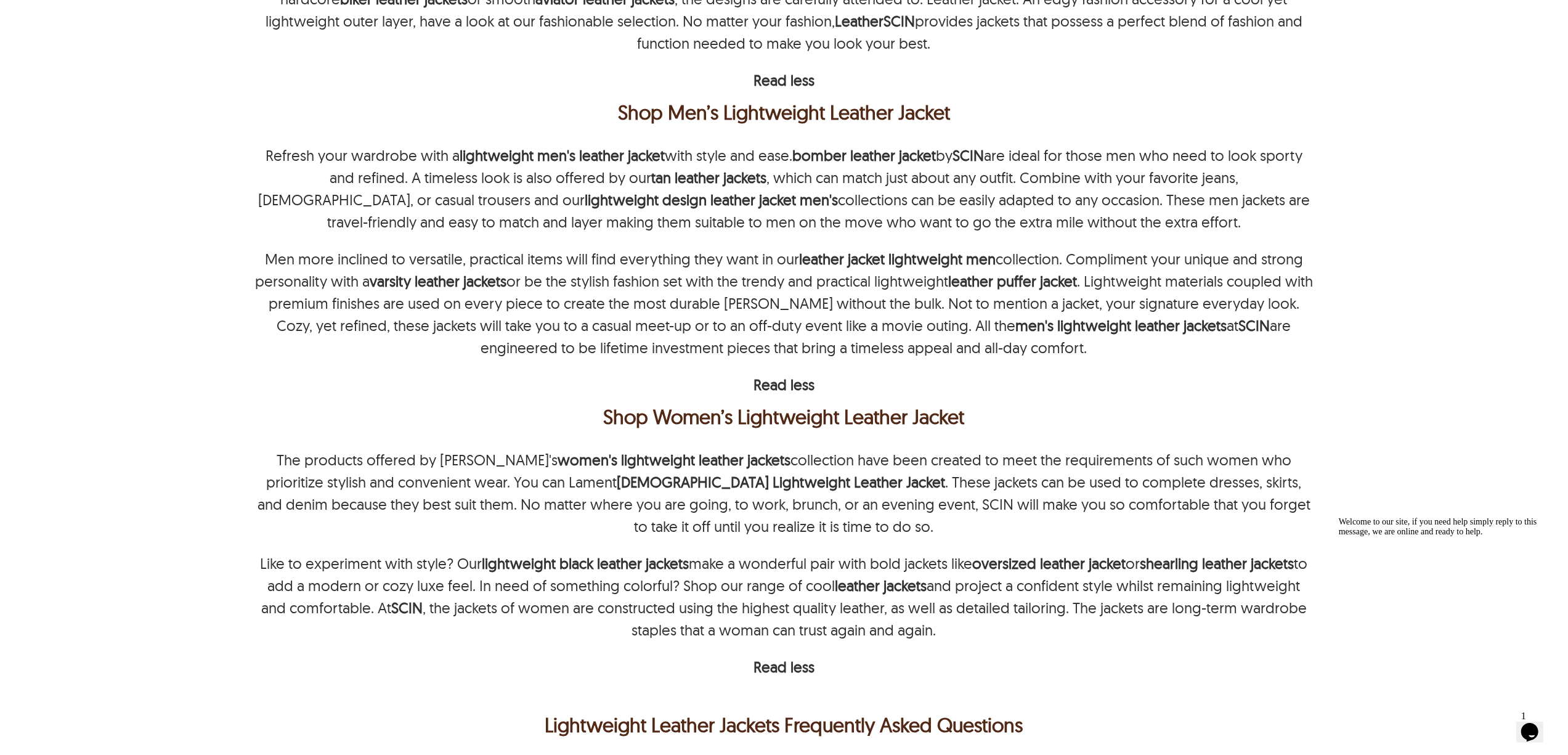
click at [1227, 362] on div "Refresh your wardrobe with a lightweight men's leather jacket with style and ea…" at bounding box center [785, 270] width 1059 height 252
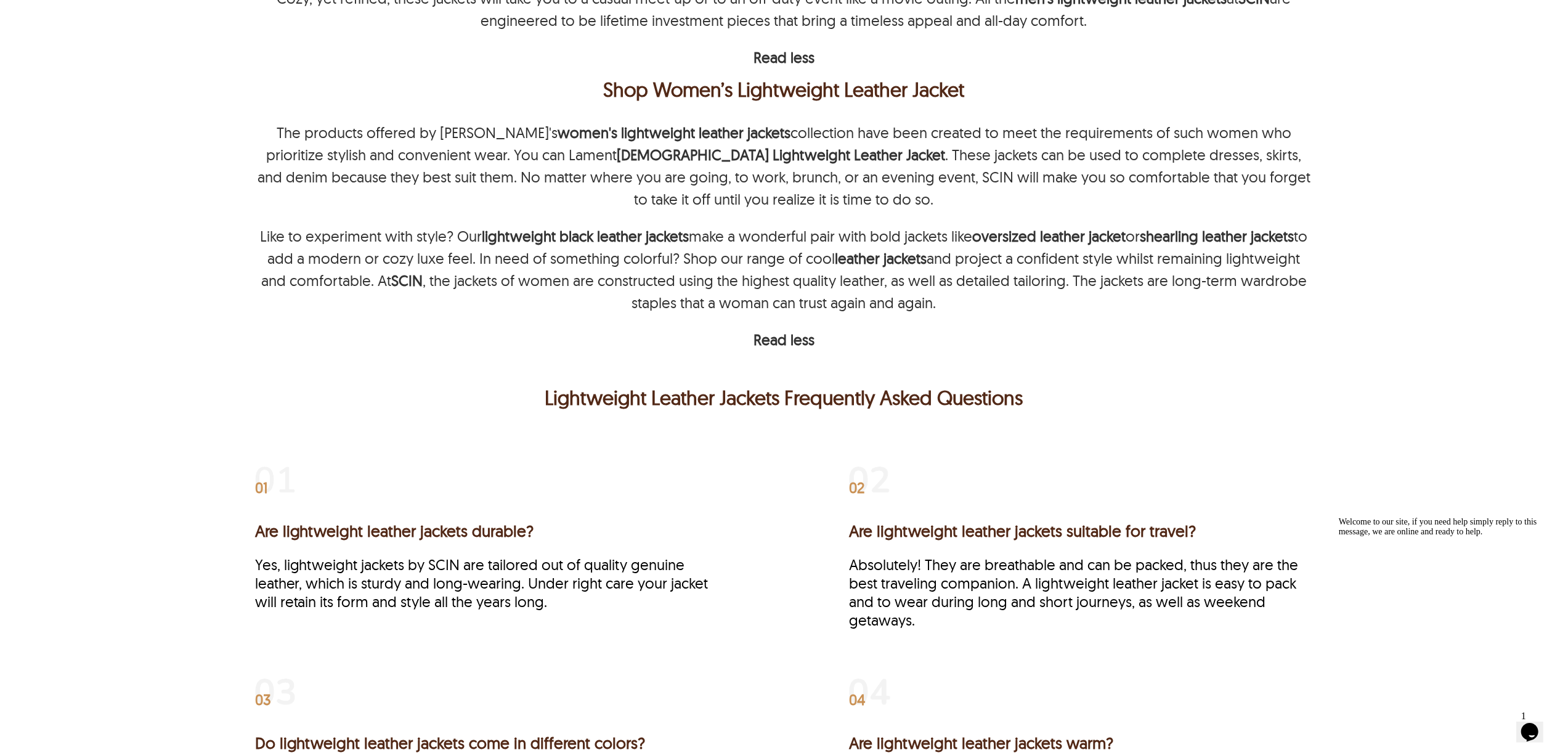
scroll to position [926, 0]
click at [1257, 326] on div "The products offered by SCIN's women's lightweight leather jackets collection h…" at bounding box center [785, 234] width 1059 height 229
click at [783, 174] on p "The products offered by SCIN's women's lightweight leather jackets collection h…" at bounding box center [785, 164] width 1059 height 89
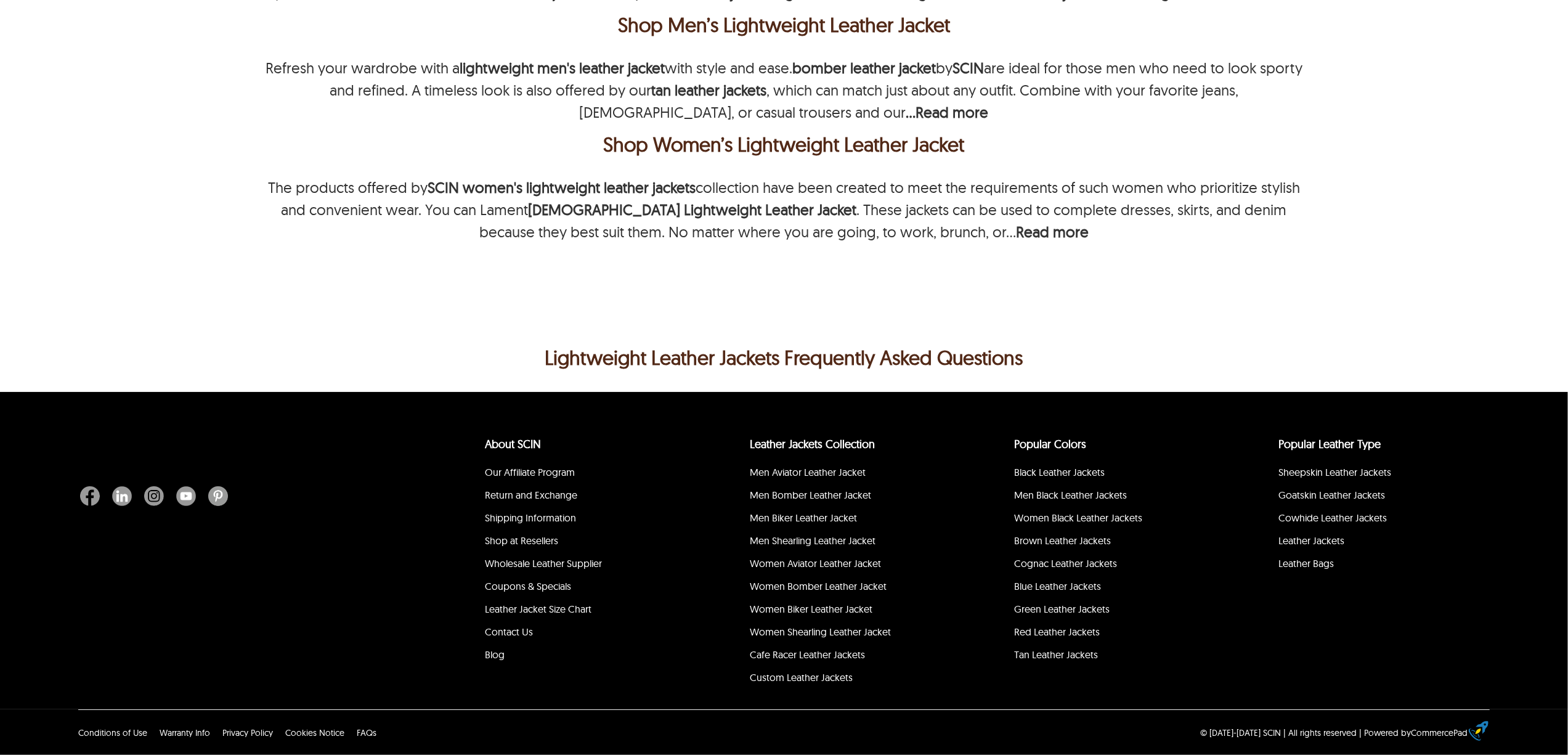
click at [986, 301] on div "LIGHTWEIGHT LEATHER JACKETS 0 Results Found Sorry we couldn't find any product …" at bounding box center [785, 21] width 1059 height 604
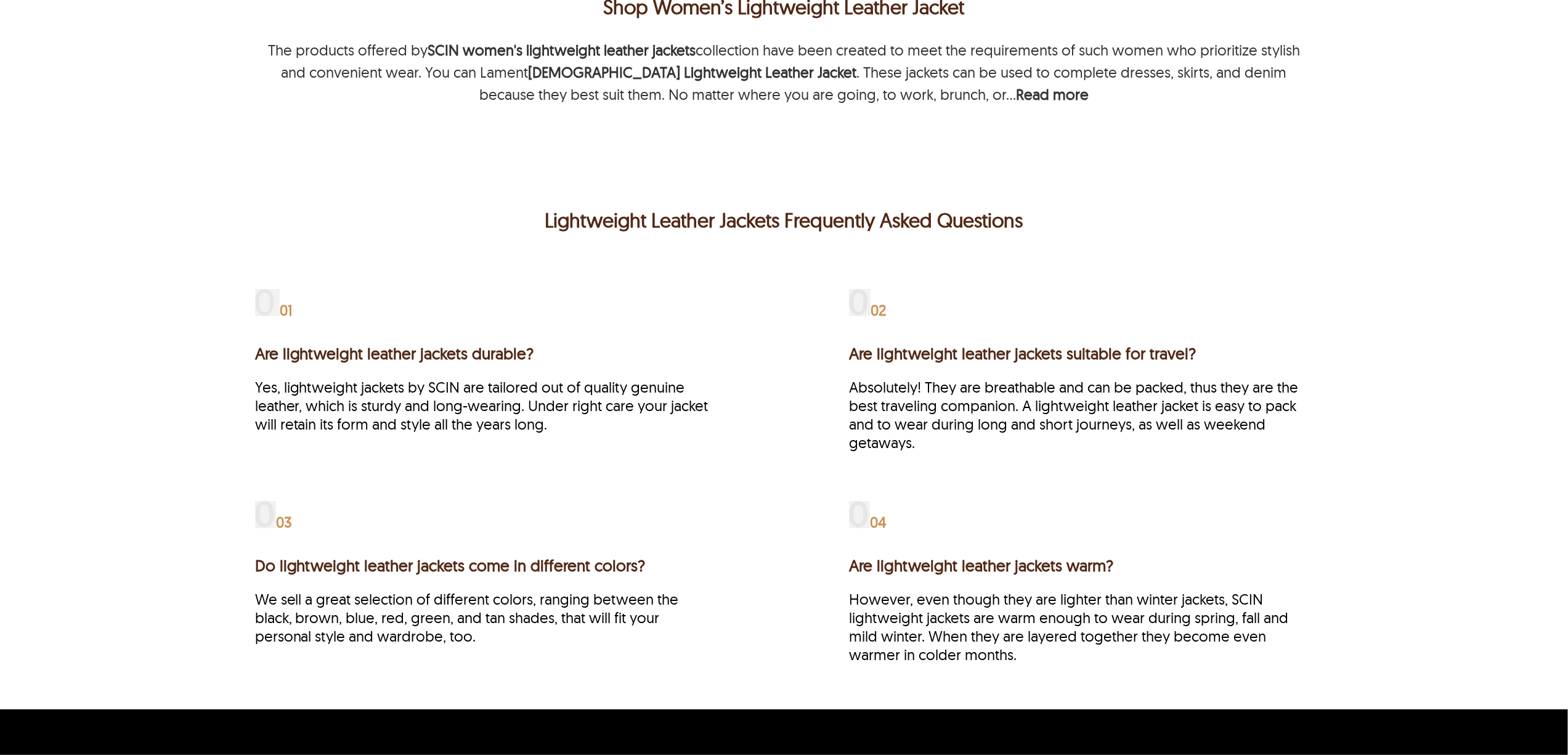
scroll to position [526, 0]
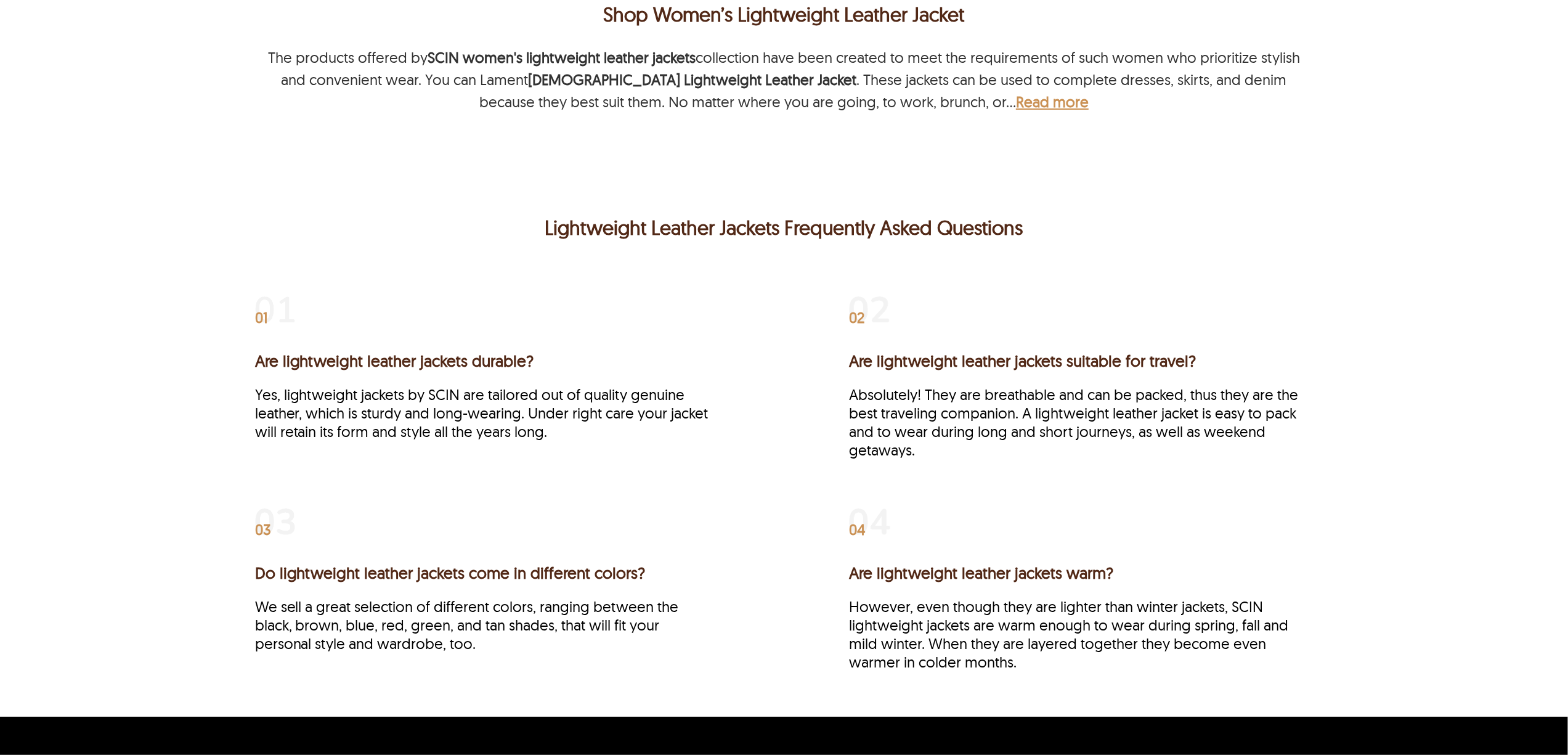
click at [1016, 107] on b "Read more" at bounding box center [1052, 102] width 73 height 19
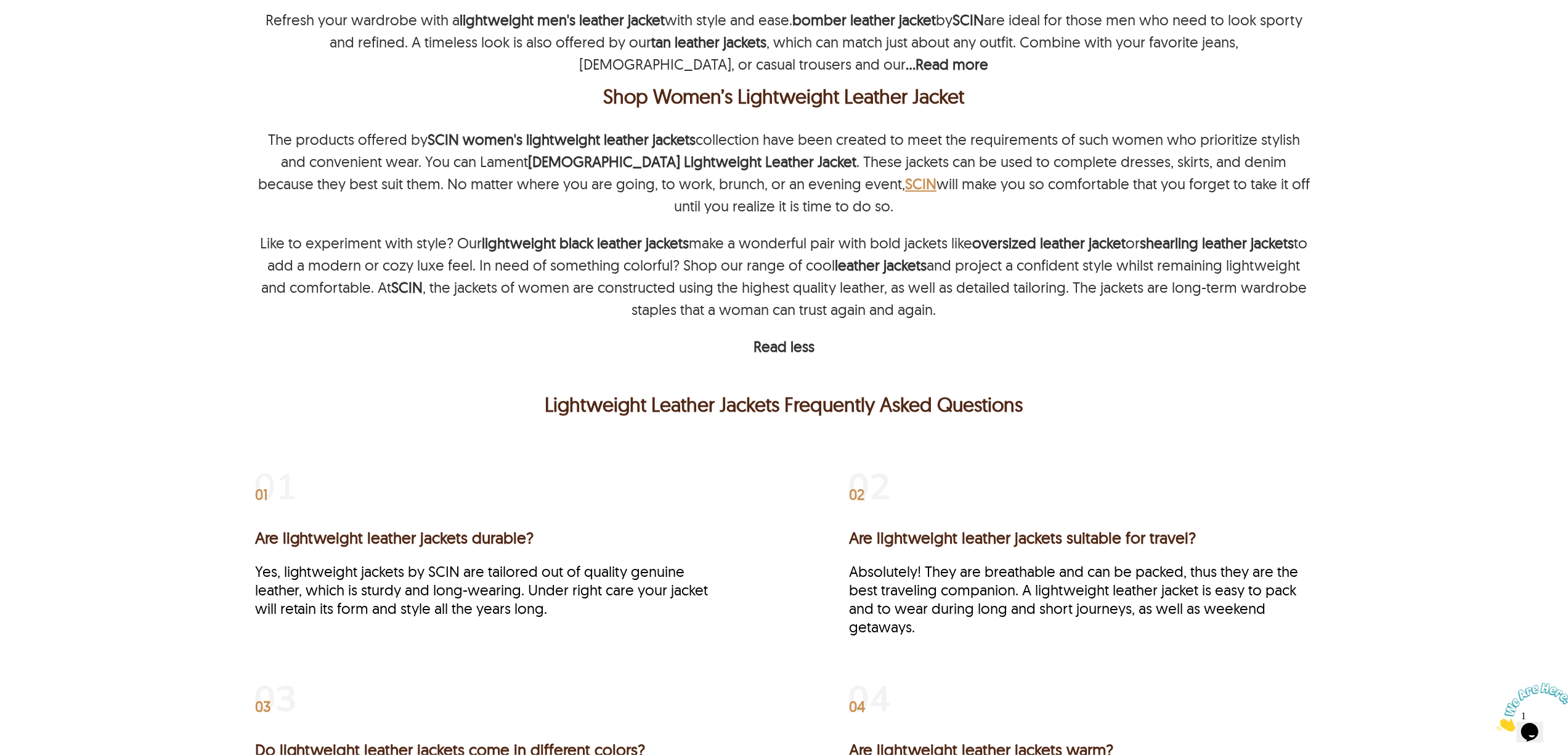
scroll to position [0, 0]
click at [1101, 347] on div "The products offered by SCIN women's lightweight leather jackets collection hav…" at bounding box center [785, 243] width 1059 height 229
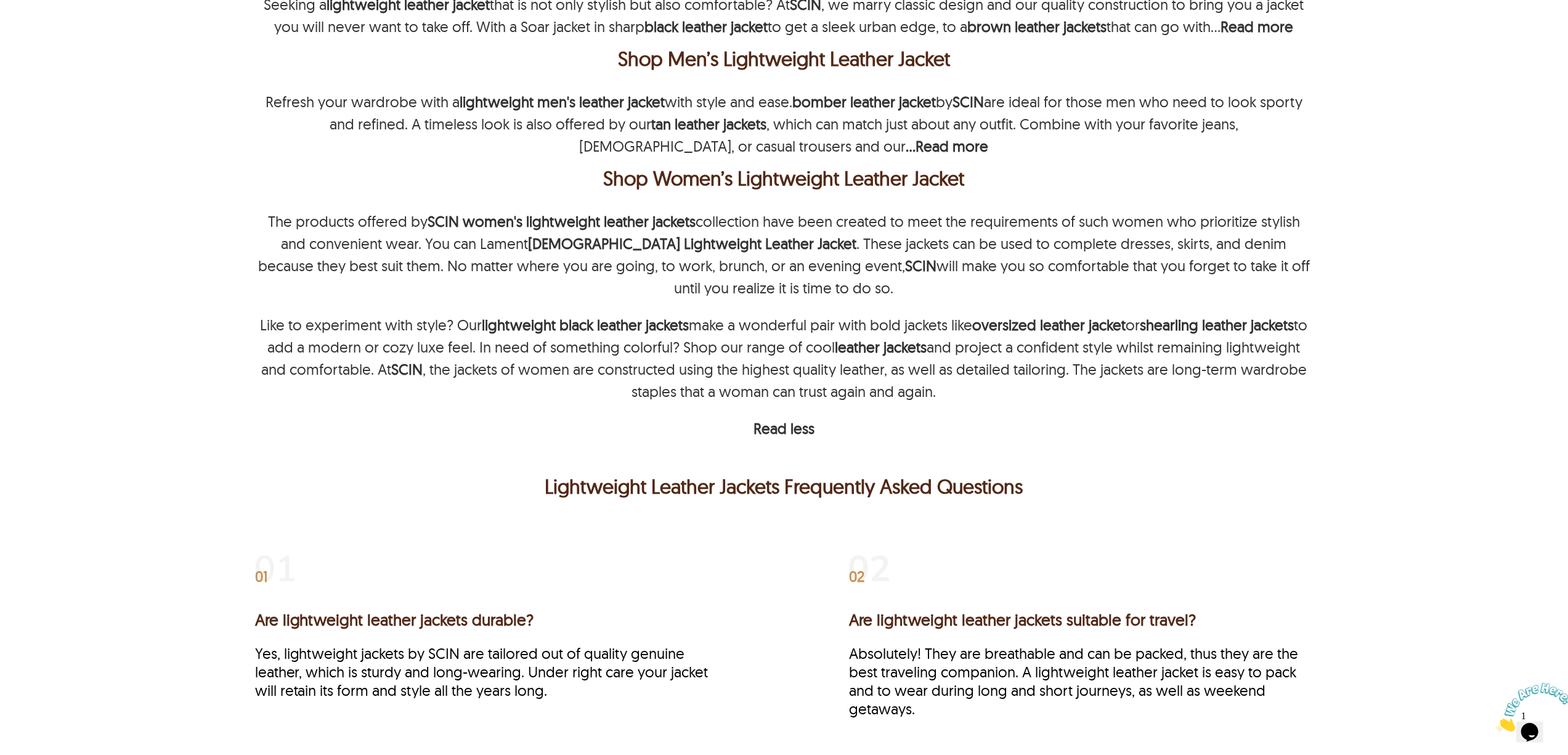
click at [1172, 379] on p "Like to experiment with style? Our lightweight black leather jackets make a won…" at bounding box center [785, 358] width 1059 height 89
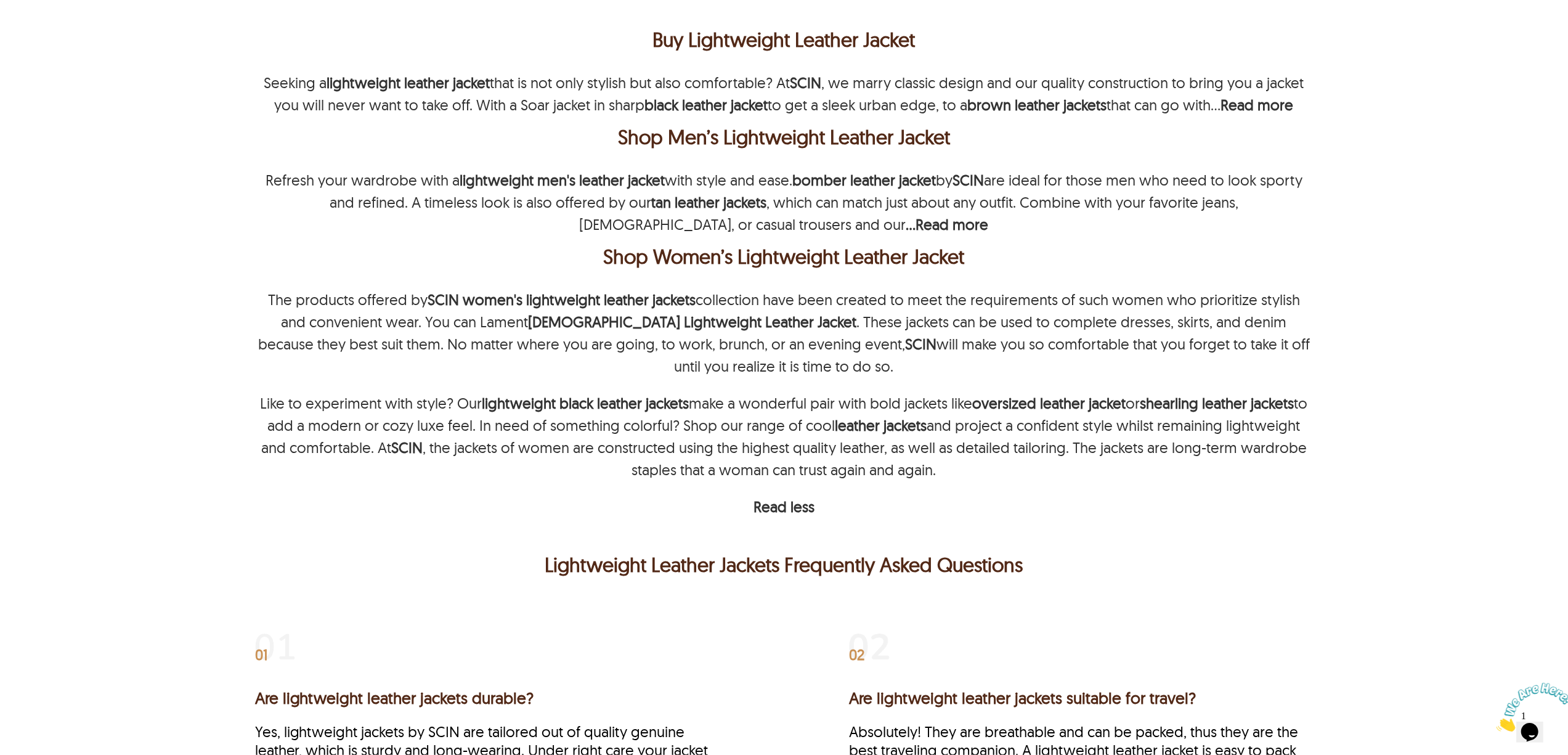
scroll to position [198, 0]
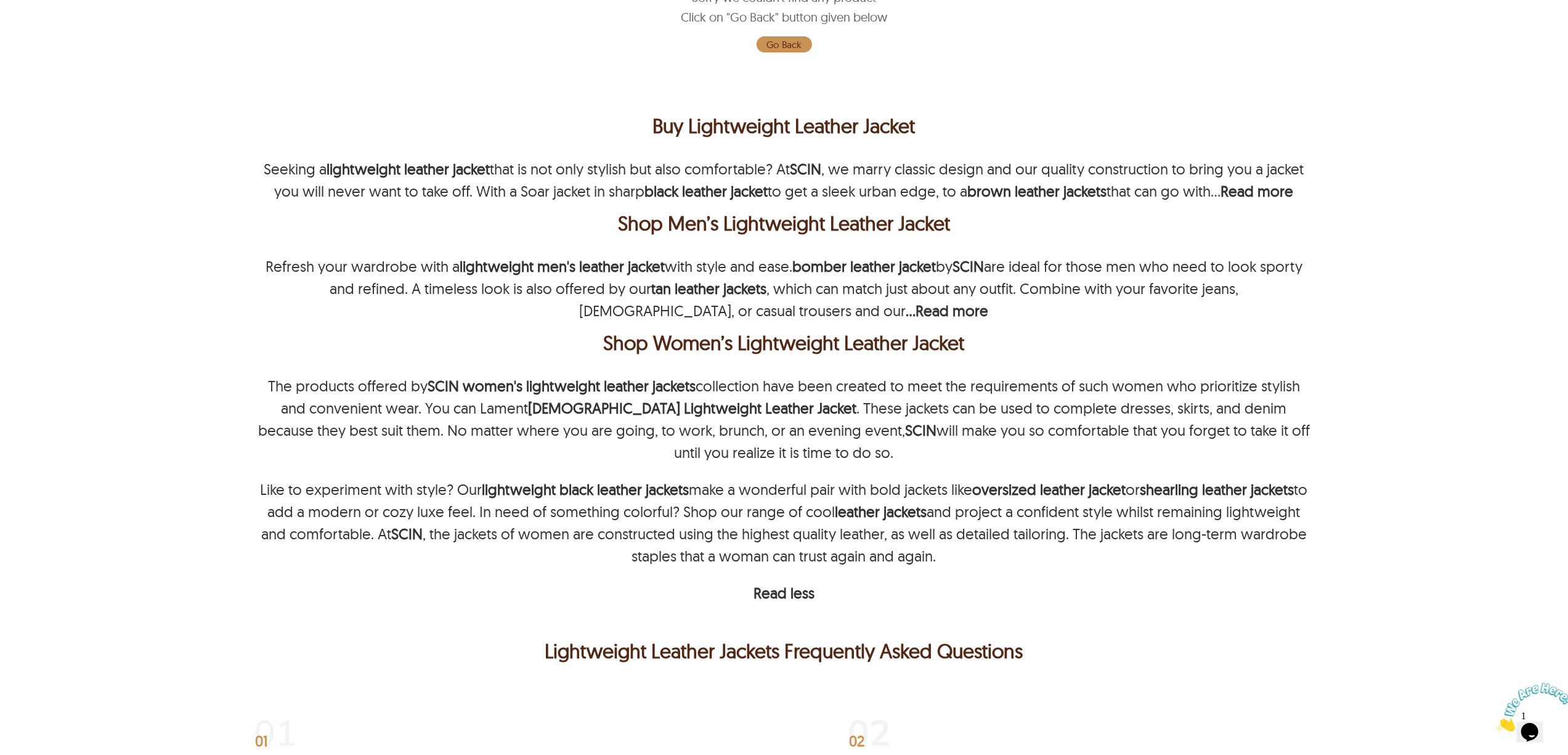
click at [1412, 438] on div "← Menu New Arrivals Men Leather Jackets Aviator Leather Jackets Bomber Leather …" at bounding box center [784, 179] width 1568 height 755
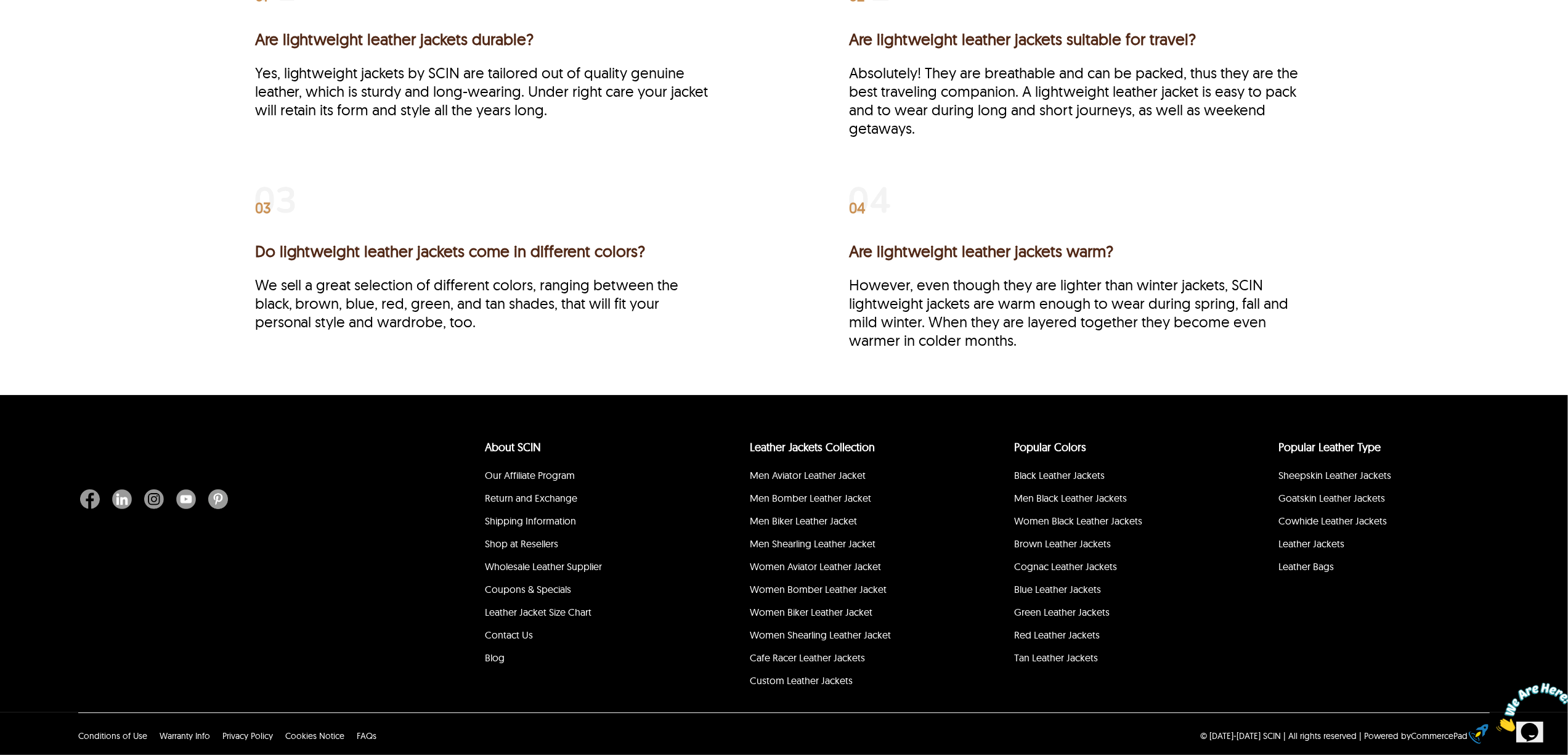
scroll to position [703, 0]
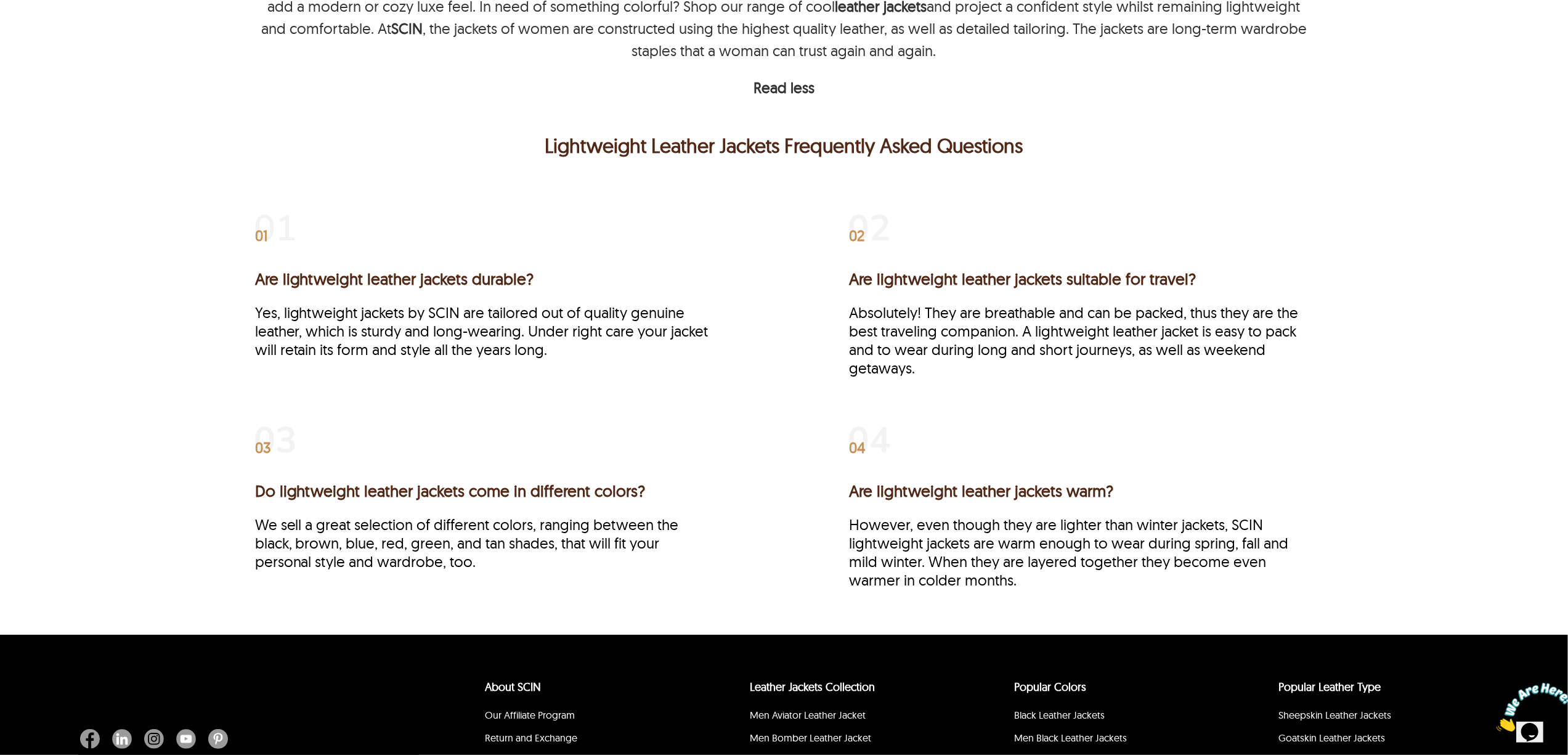
click at [432, 310] on p "Yes, lightweight jackets by SCIN are tailored out of quality genuine leather, w…" at bounding box center [487, 331] width 464 height 56
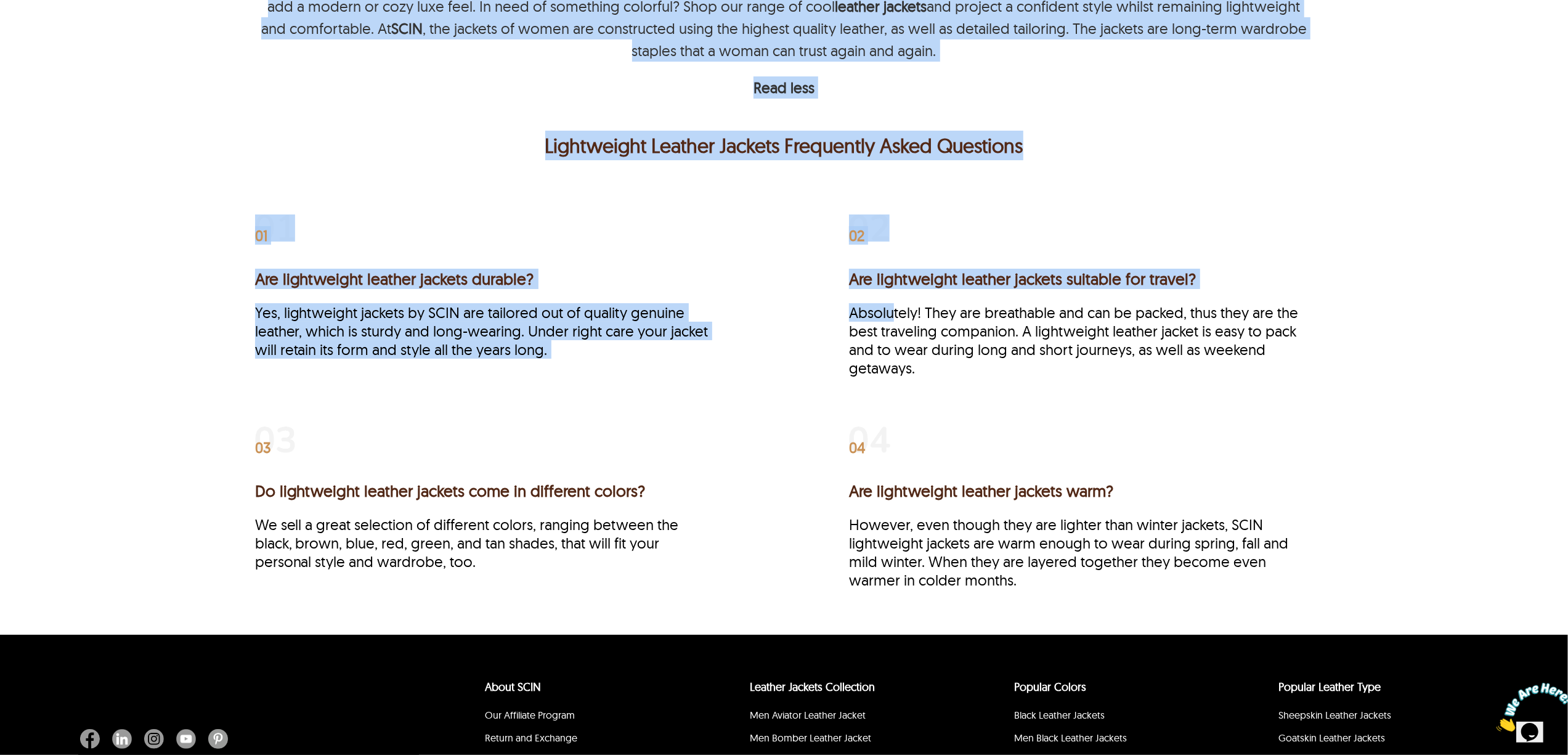
drag, startPoint x: 896, startPoint y: 314, endPoint x: 1447, endPoint y: 326, distance: 551.1
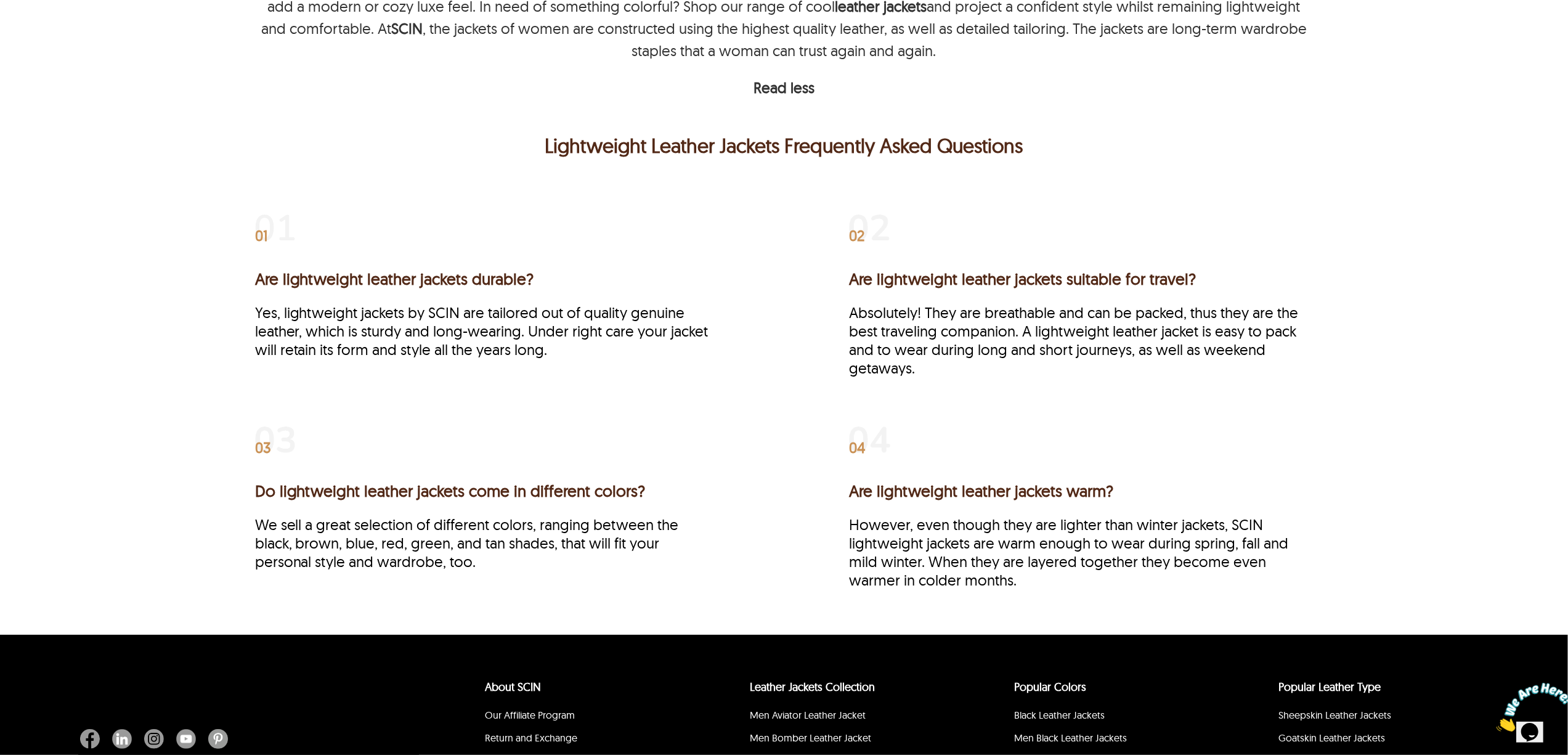
click at [1204, 361] on p "Absolutely! They are breathable and can be packed, thus they are the best trave…" at bounding box center [1081, 340] width 464 height 74
click at [1023, 361] on p "Absolutely! They are breathable and can be packed, thus they are the best trave…" at bounding box center [1081, 340] width 464 height 74
drag, startPoint x: 903, startPoint y: 328, endPoint x: 1209, endPoint y: 336, distance: 306.1
click at [1209, 334] on p "Absolutely! They are breathable and can be packed, thus they are the best trave…" at bounding box center [1081, 340] width 464 height 74
click at [1210, 338] on p "Absolutely! They are breathable and can be packed, thus they are the best trave…" at bounding box center [1081, 340] width 464 height 74
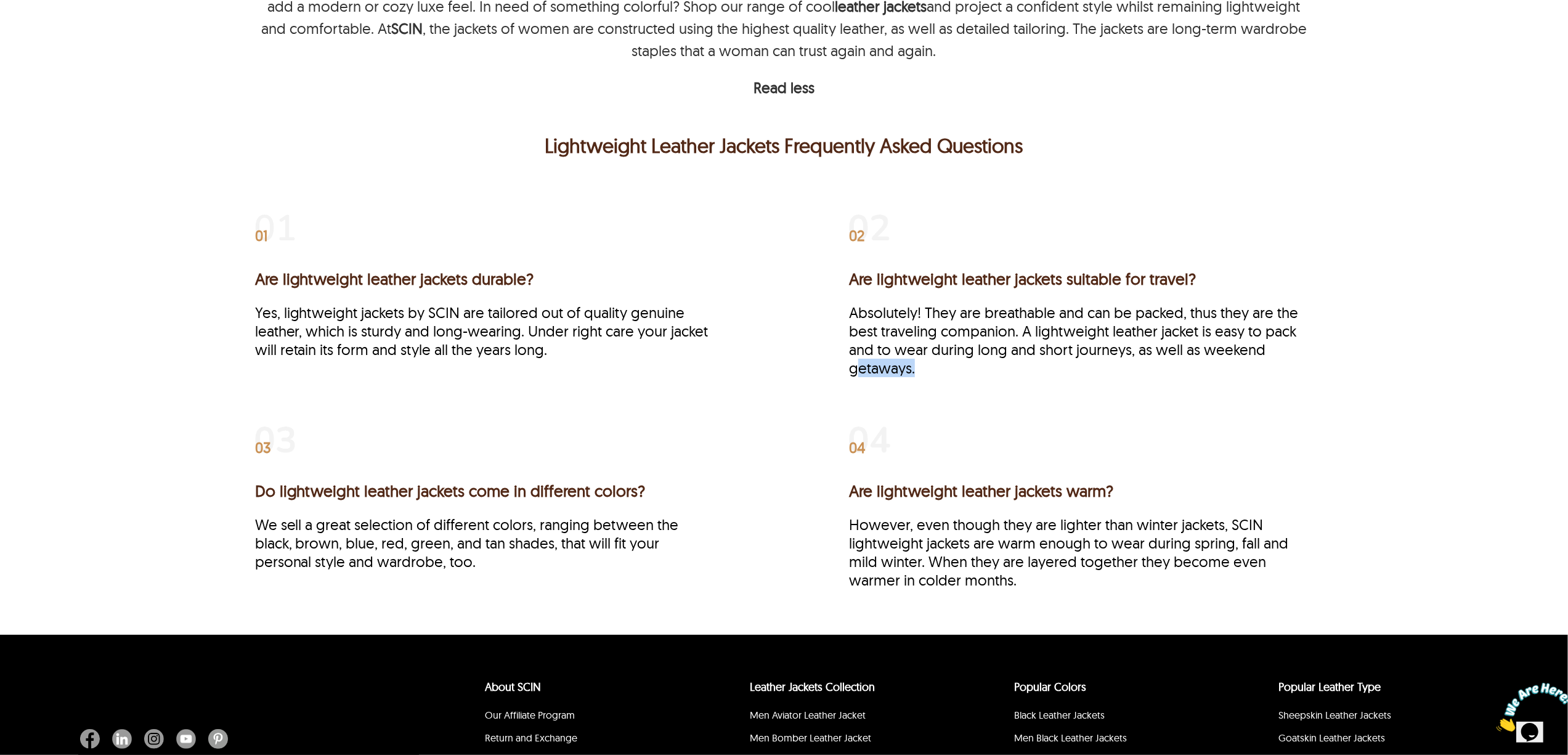
drag, startPoint x: 864, startPoint y: 368, endPoint x: 1118, endPoint y: 368, distance: 254.0
click at [1050, 368] on p "Absolutely! They are breathable and can be packed, thus they are the best trave…" at bounding box center [1081, 340] width 464 height 74
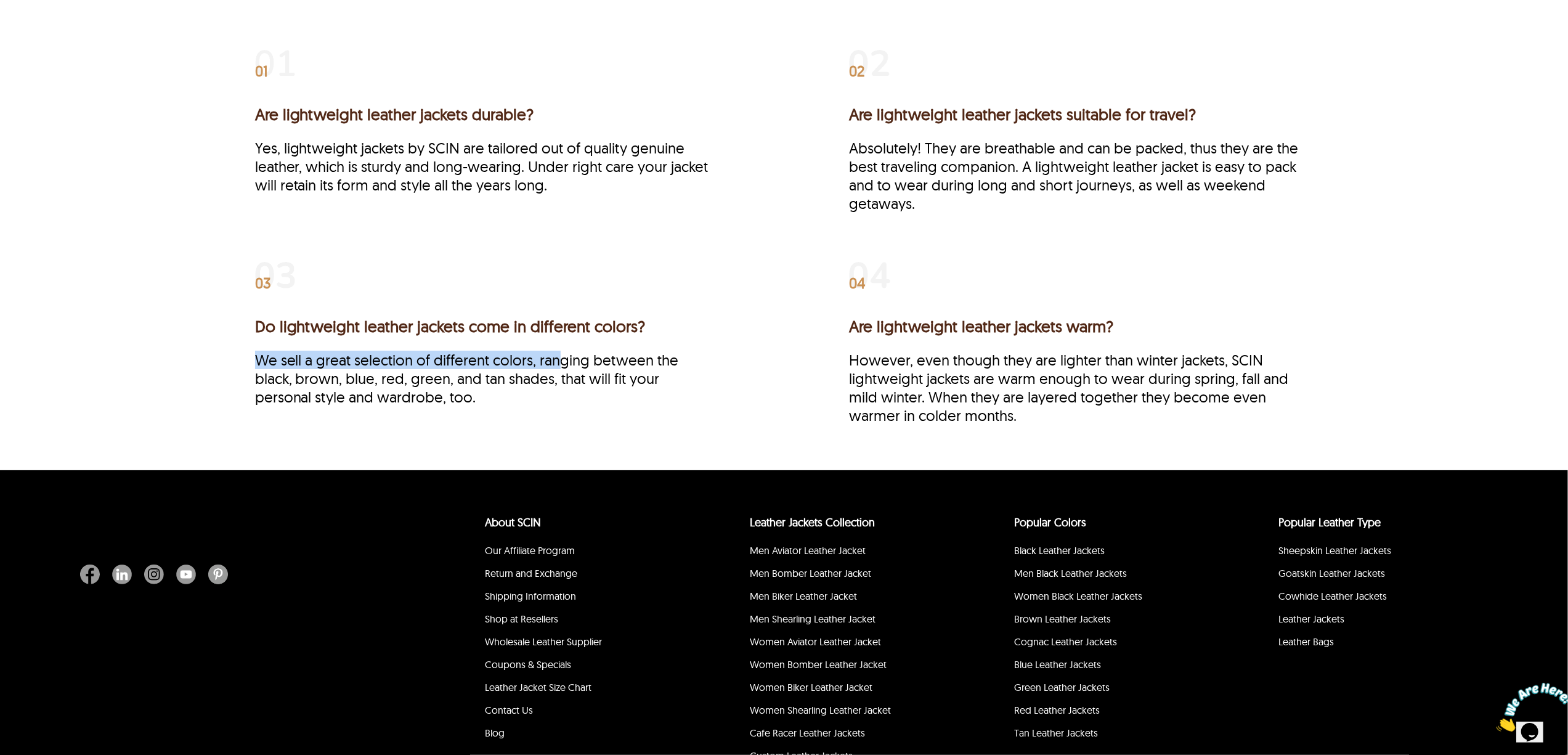
drag, startPoint x: 262, startPoint y: 369, endPoint x: 562, endPoint y: 370, distance: 300.0
click at [562, 370] on div "01 Are lightweight leather jackets durable? Yes, lightweight jackets by SCIN ar…" at bounding box center [784, 243] width 1176 height 455
click at [562, 370] on p "We sell a great selection of different colors, ranging between the black, brown…" at bounding box center [487, 378] width 464 height 56
drag, startPoint x: 659, startPoint y: 380, endPoint x: 678, endPoint y: 390, distance: 21.5
click at [696, 387] on p "We sell a great selection of different colors, ranging between the black, brown…" at bounding box center [487, 378] width 464 height 56
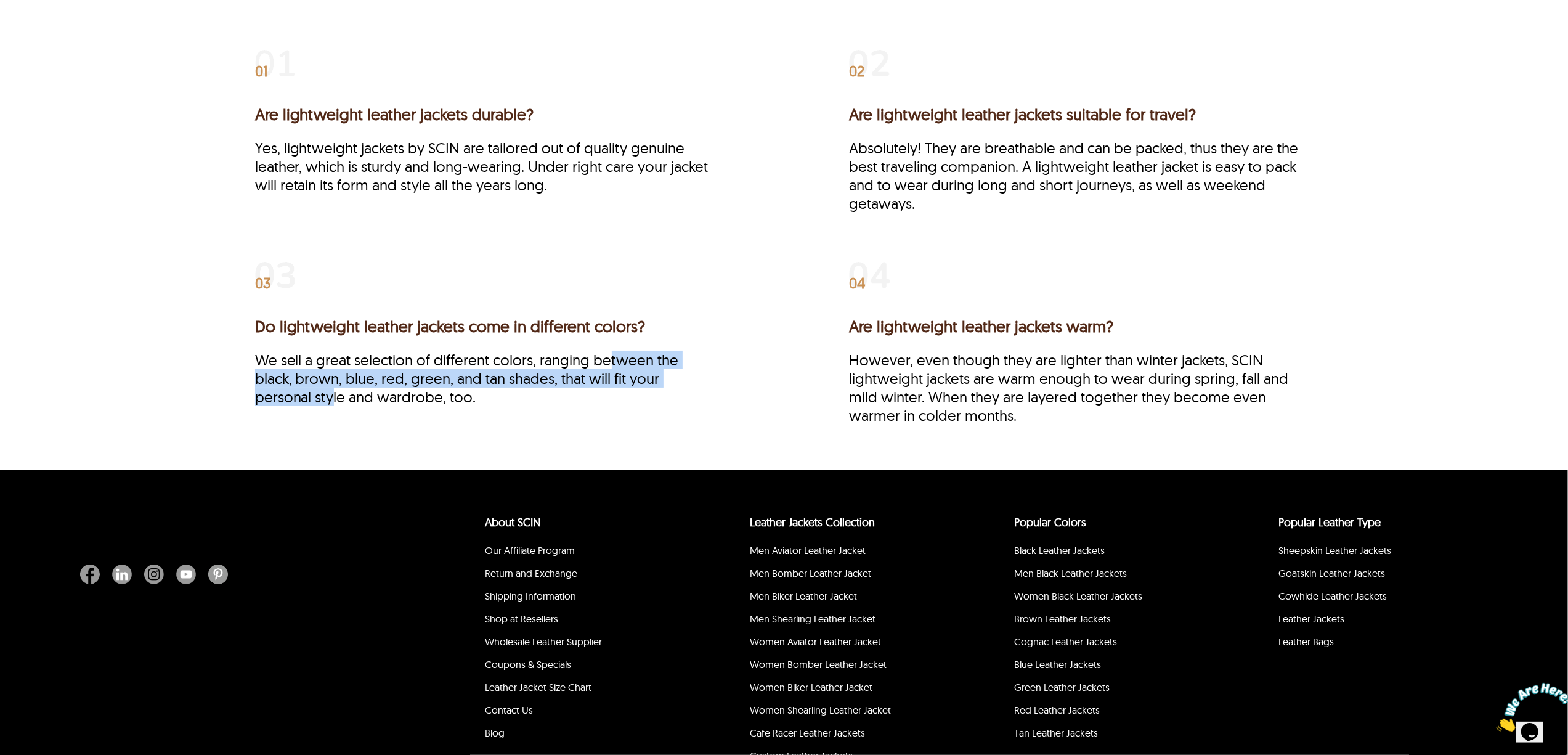
click at [314, 390] on p "We sell a great selection of different colors, ranging between the black, brown…" at bounding box center [487, 378] width 464 height 56
drag, startPoint x: 299, startPoint y: 395, endPoint x: 767, endPoint y: 395, distance: 468.0
click at [767, 395] on div "01 Are lightweight leather jackets durable? Yes, lightweight jackets by SCIN ar…" at bounding box center [785, 252] width 1059 height 424
click at [506, 413] on div "03 Do lightweight leather jackets come in different colors? We sell a great sel…" at bounding box center [487, 346] width 464 height 187
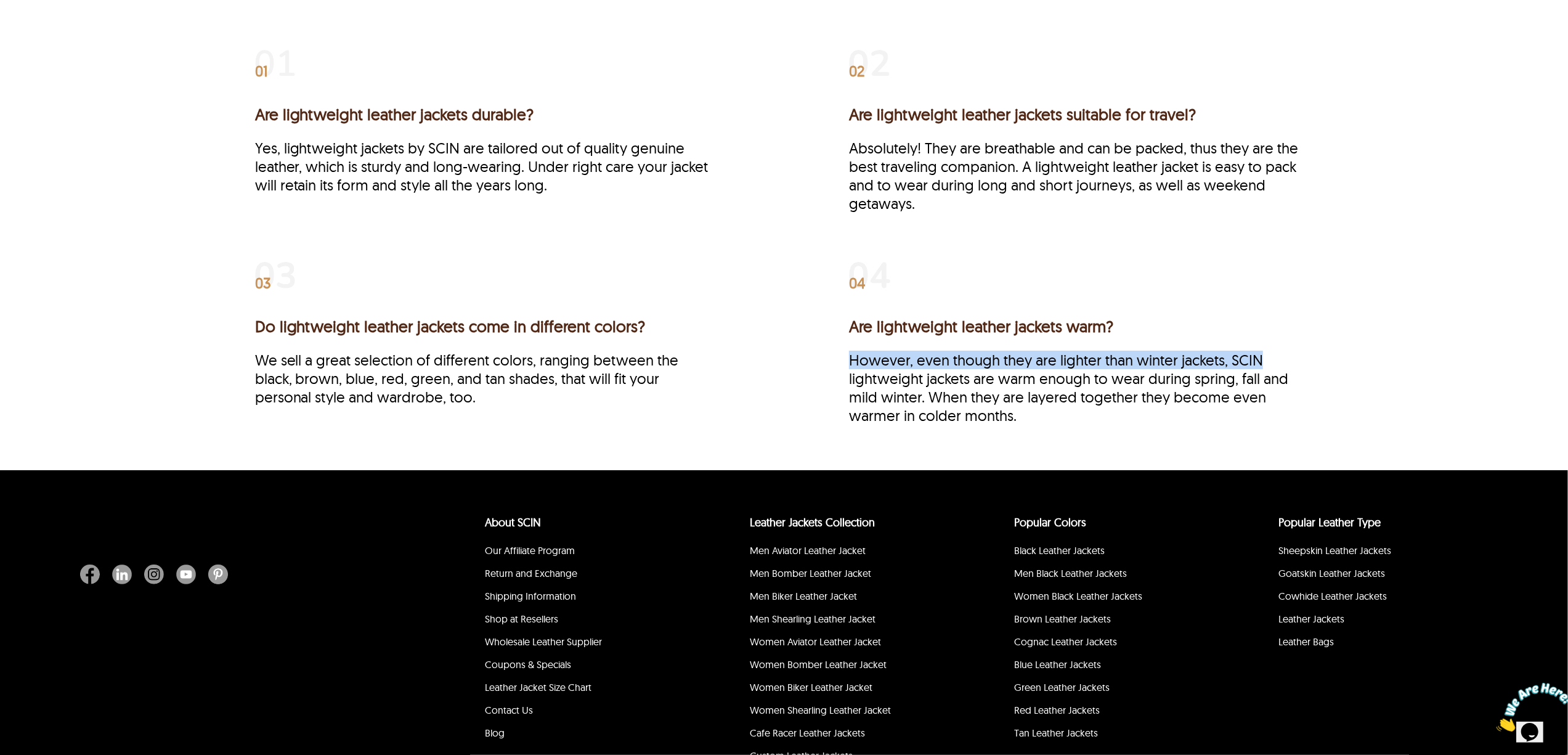
drag, startPoint x: 853, startPoint y: 361, endPoint x: 1270, endPoint y: 361, distance: 417.0
click at [1270, 361] on p "However, even though they are lighter than winter jackets, SCIN lightweight jac…" at bounding box center [1081, 388] width 464 height 74
click at [1085, 388] on p "However, even though they are lighter than winter jackets, SCIN lightweight jac…" at bounding box center [1081, 388] width 464 height 74
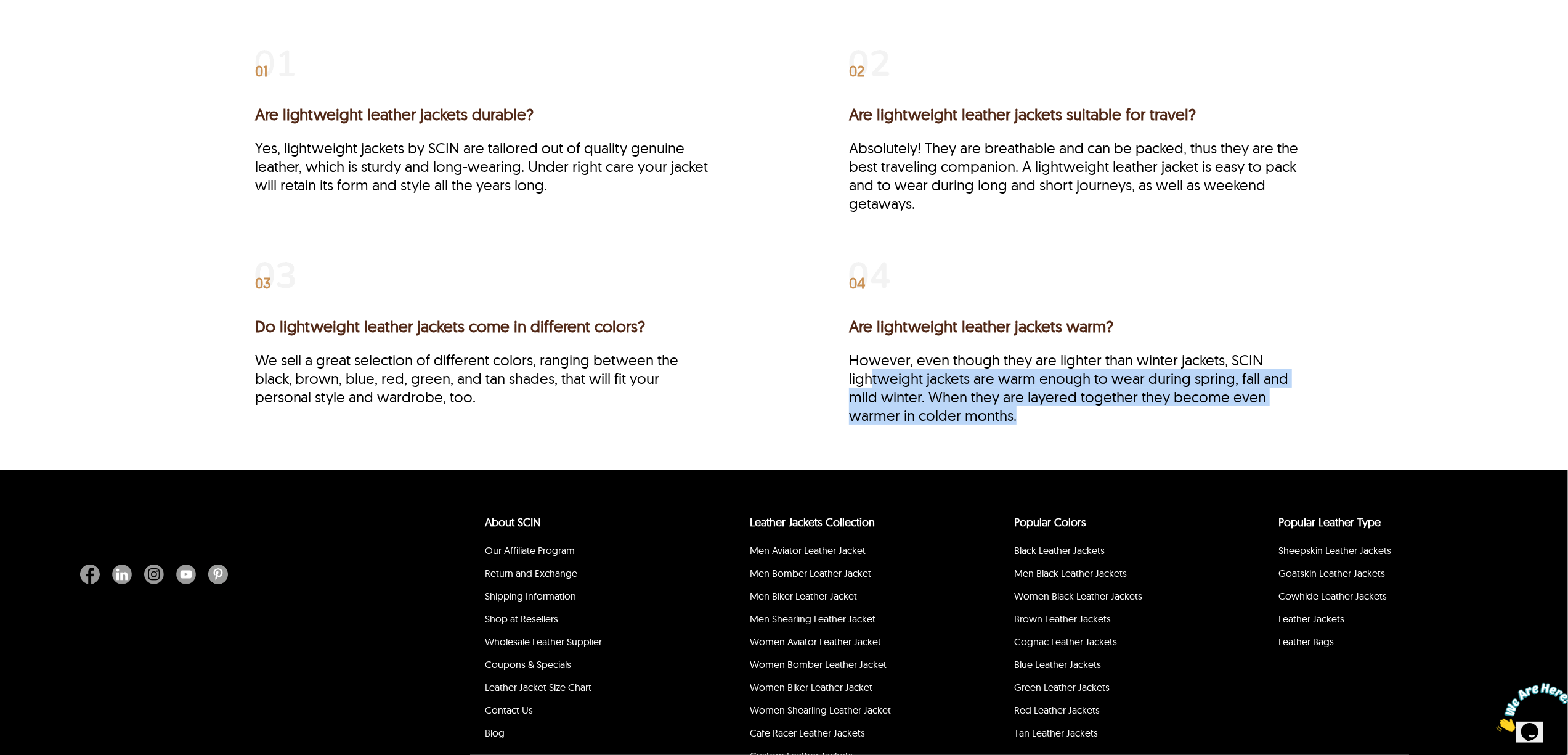
drag, startPoint x: 873, startPoint y: 381, endPoint x: 1121, endPoint y: 420, distance: 251.0
click at [1121, 420] on p "However, even though they are lighter than winter jackets, SCIN lightweight jac…" at bounding box center [1081, 388] width 464 height 74
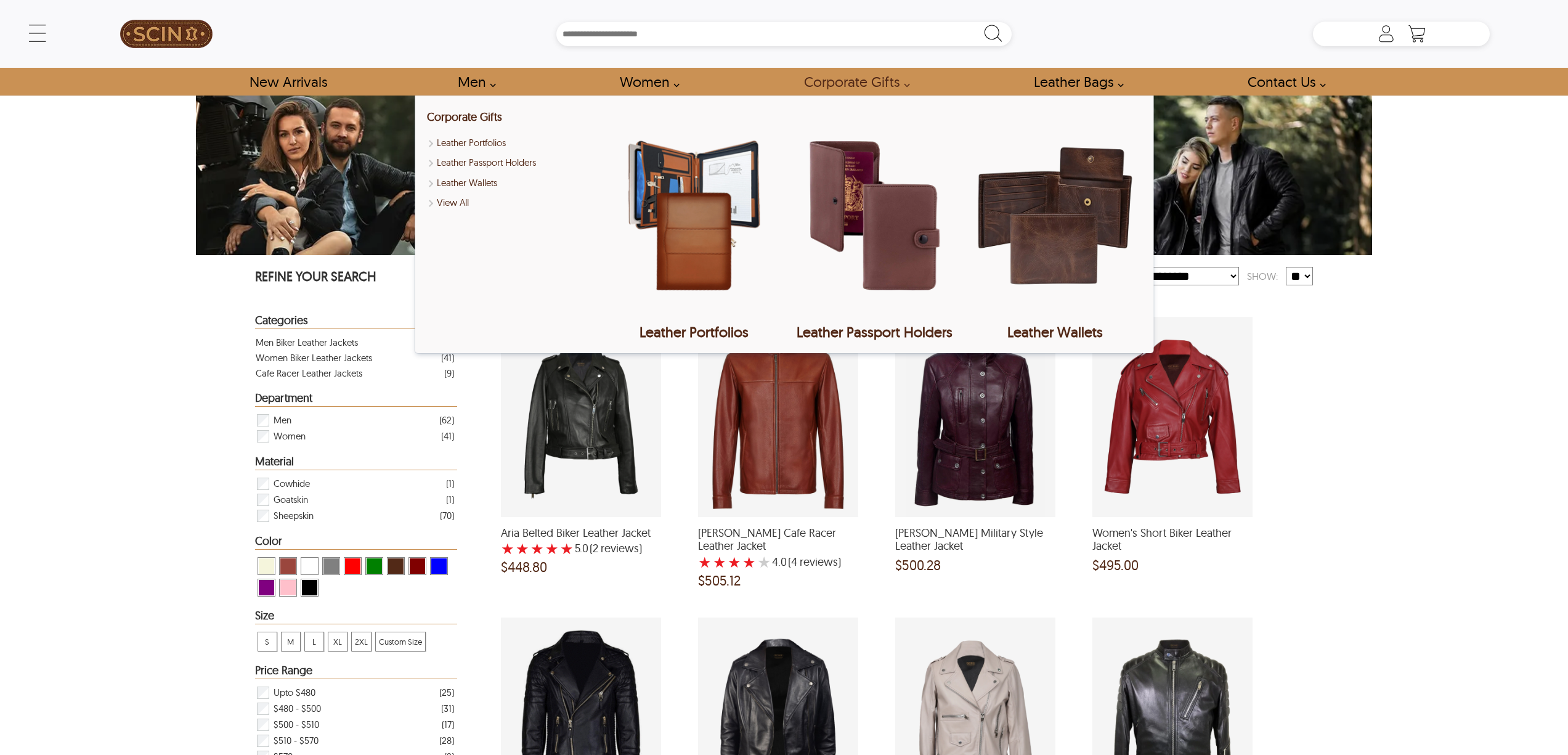
select select "********"
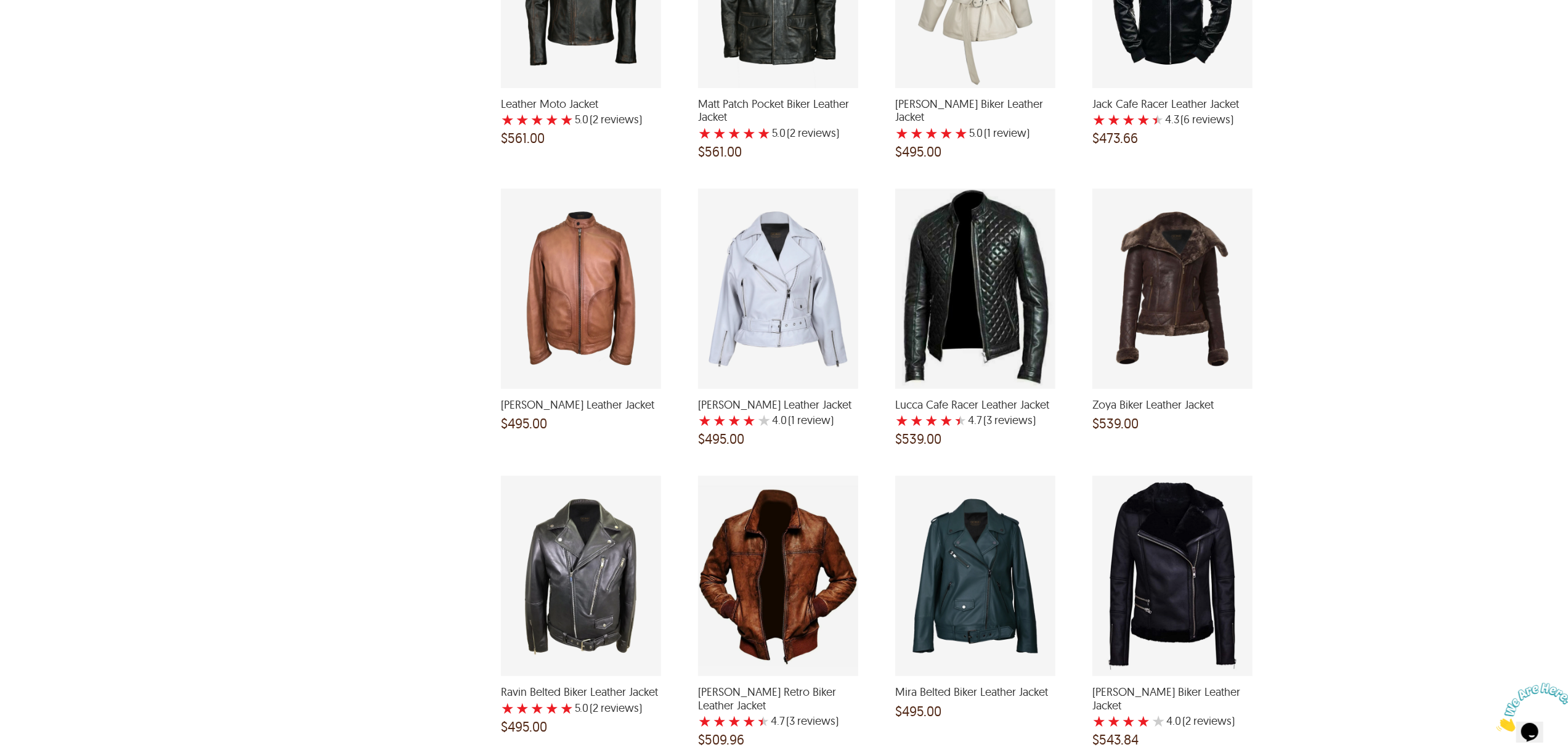
scroll to position [2137, 0]
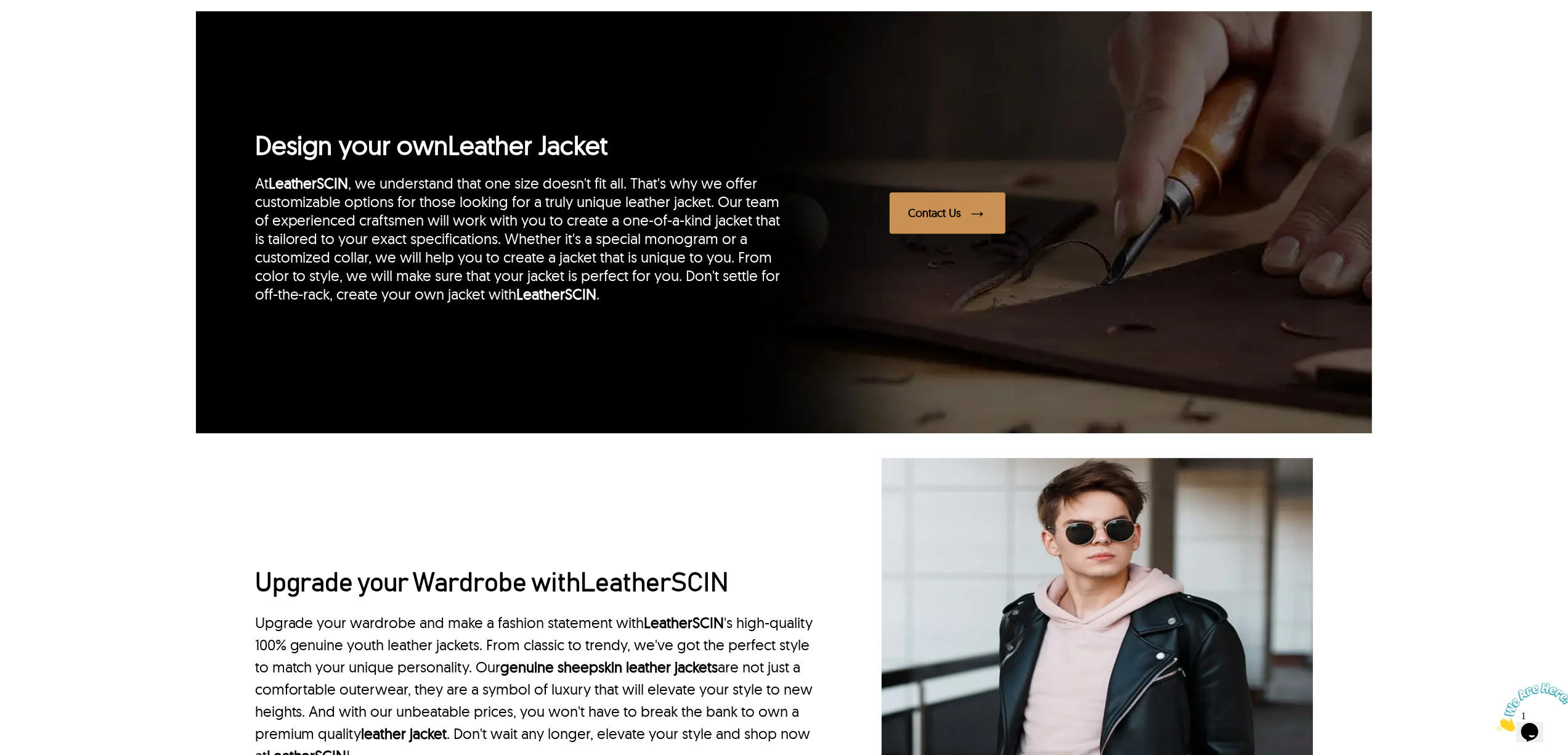
scroll to position [3492, 0]
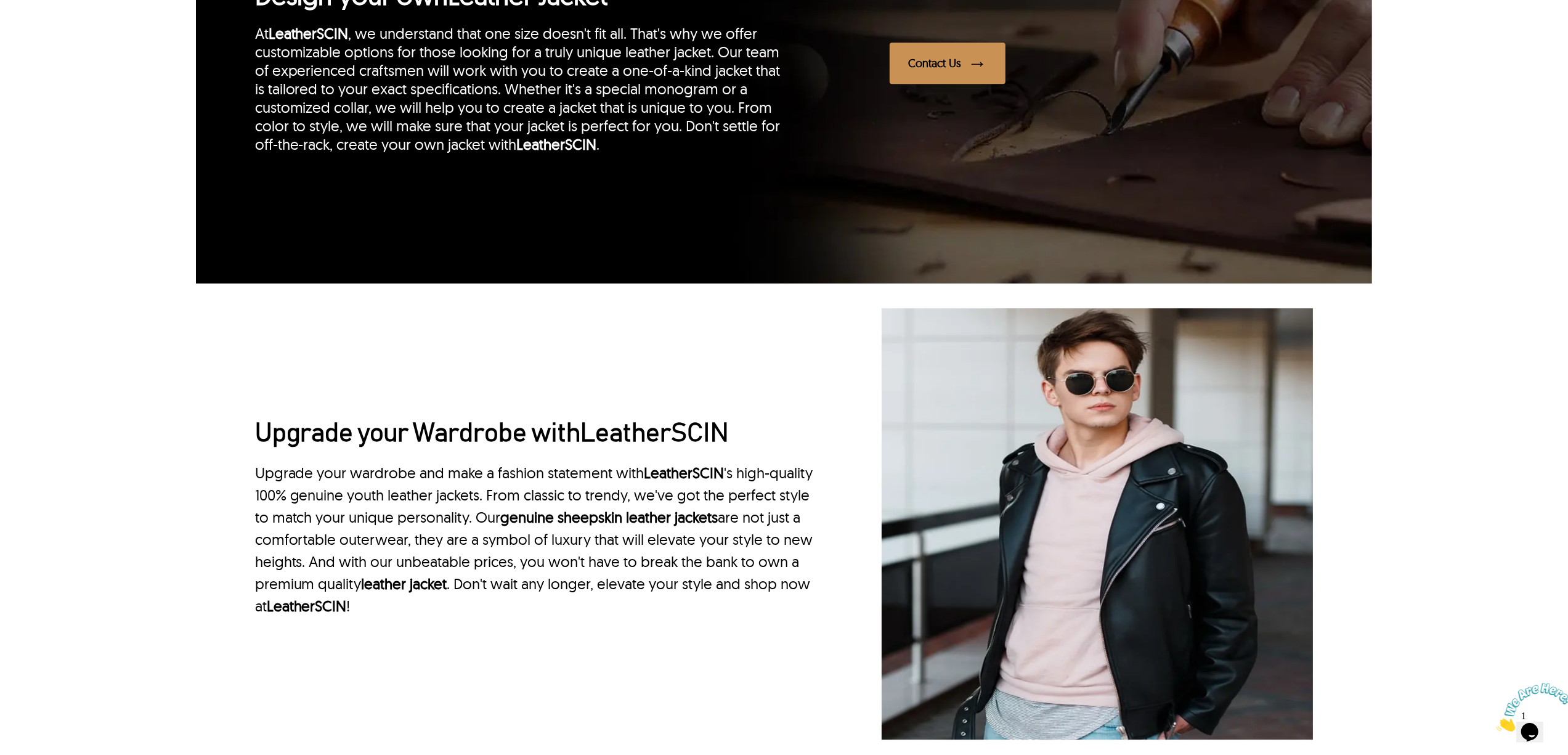
drag, startPoint x: 1566, startPoint y: 659, endPoint x: 1565, endPoint y: 592, distance: 67.0
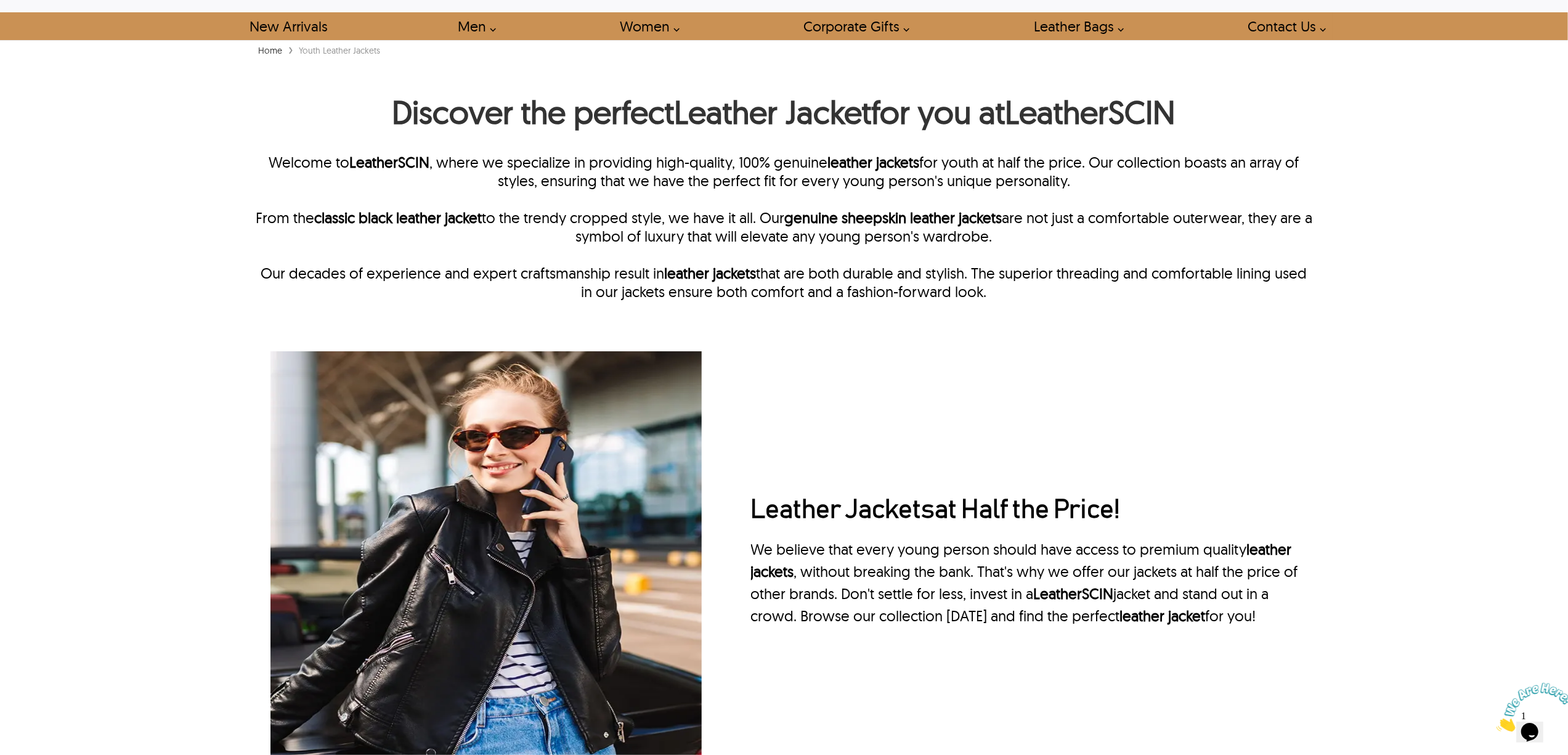
scroll to position [50, 0]
